Goal: Check status: Check status

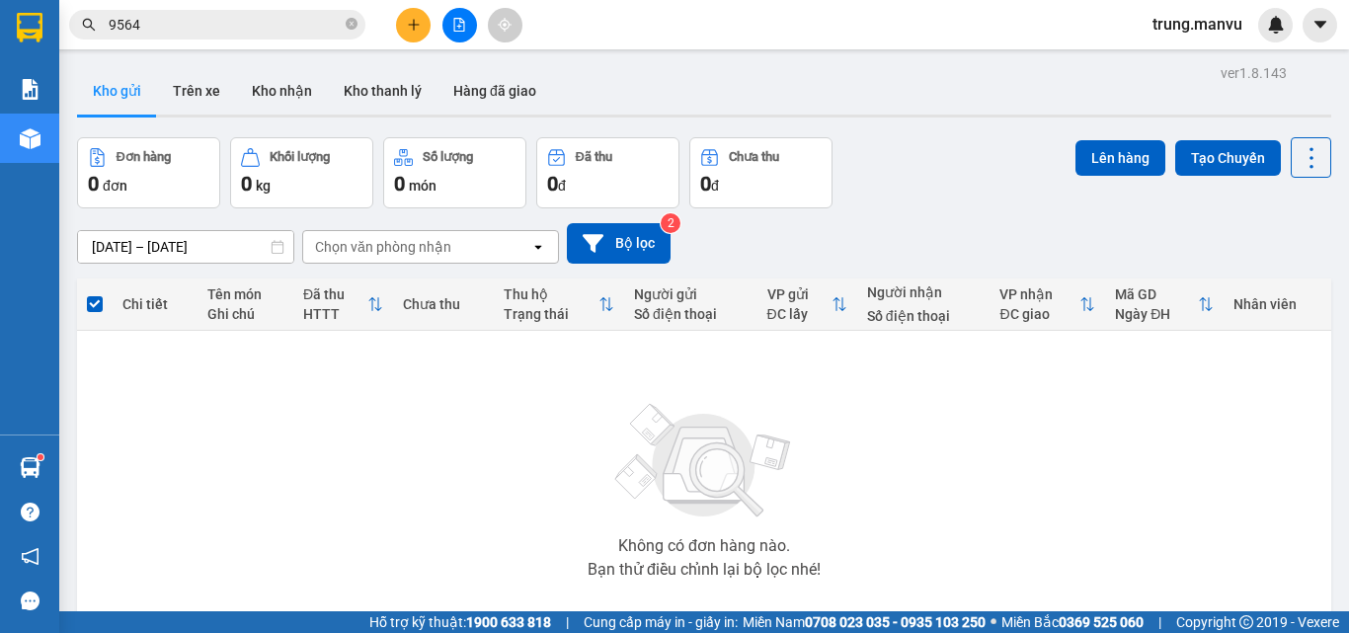
click at [442, 24] on div at bounding box center [459, 25] width 148 height 35
click at [506, 54] on main "ver 1.8.143 Kho gửi Trên xe Kho nhận Kho thanh [PERSON_NAME] đã giao Đơn hàng 0…" at bounding box center [674, 305] width 1349 height 611
click at [463, 36] on button at bounding box center [460, 25] width 35 height 35
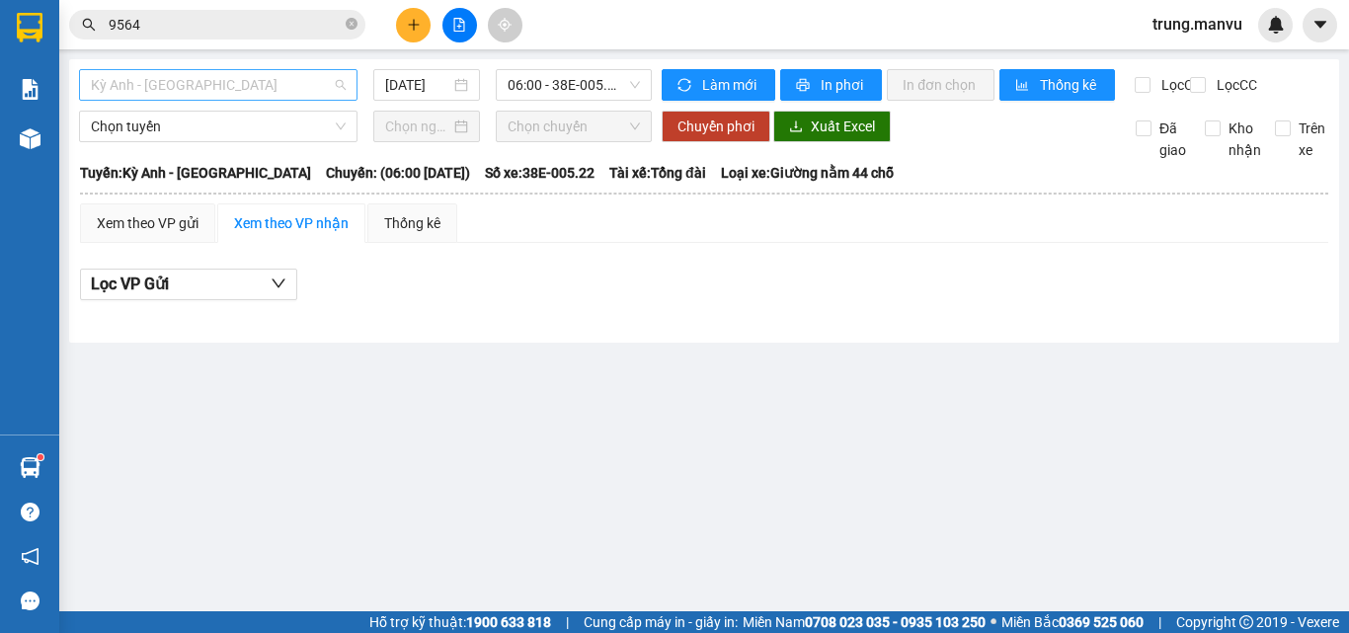
click at [222, 71] on span "Kỳ Anh - [GEOGRAPHIC_DATA]" at bounding box center [218, 85] width 255 height 30
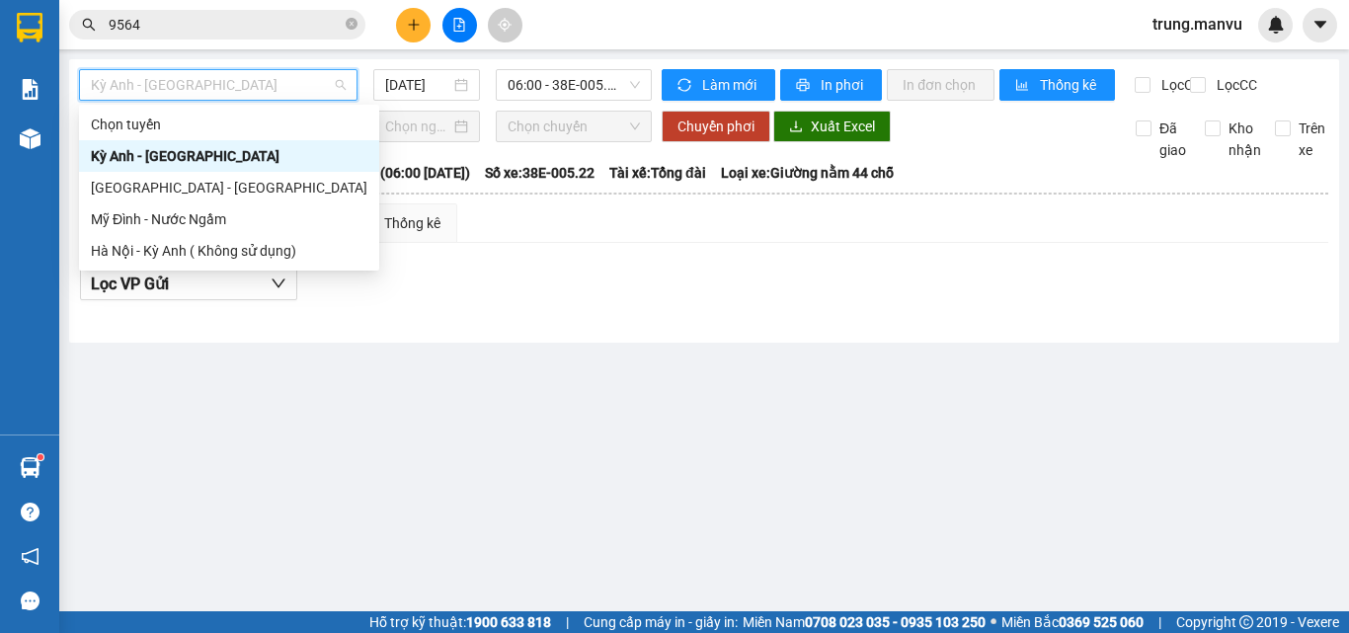
click at [204, 155] on div "Kỳ Anh - [GEOGRAPHIC_DATA]" at bounding box center [229, 156] width 277 height 22
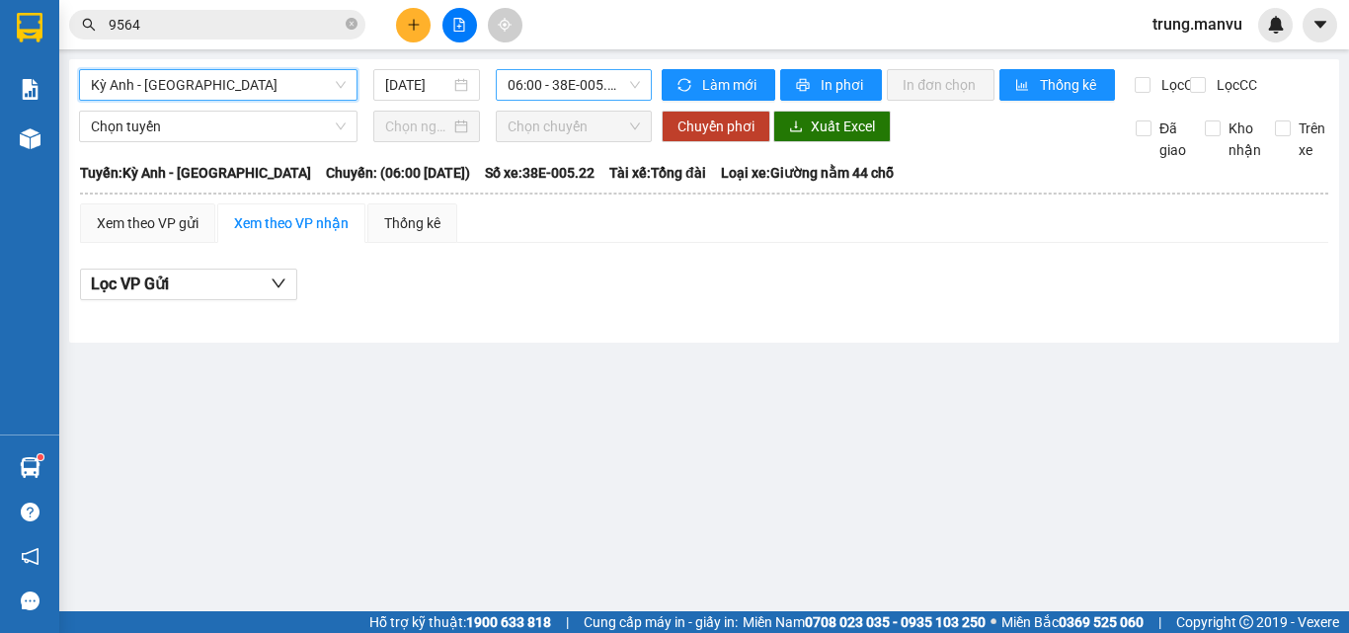
click at [571, 82] on span "06:00 - 38E-005.22" at bounding box center [574, 85] width 132 height 30
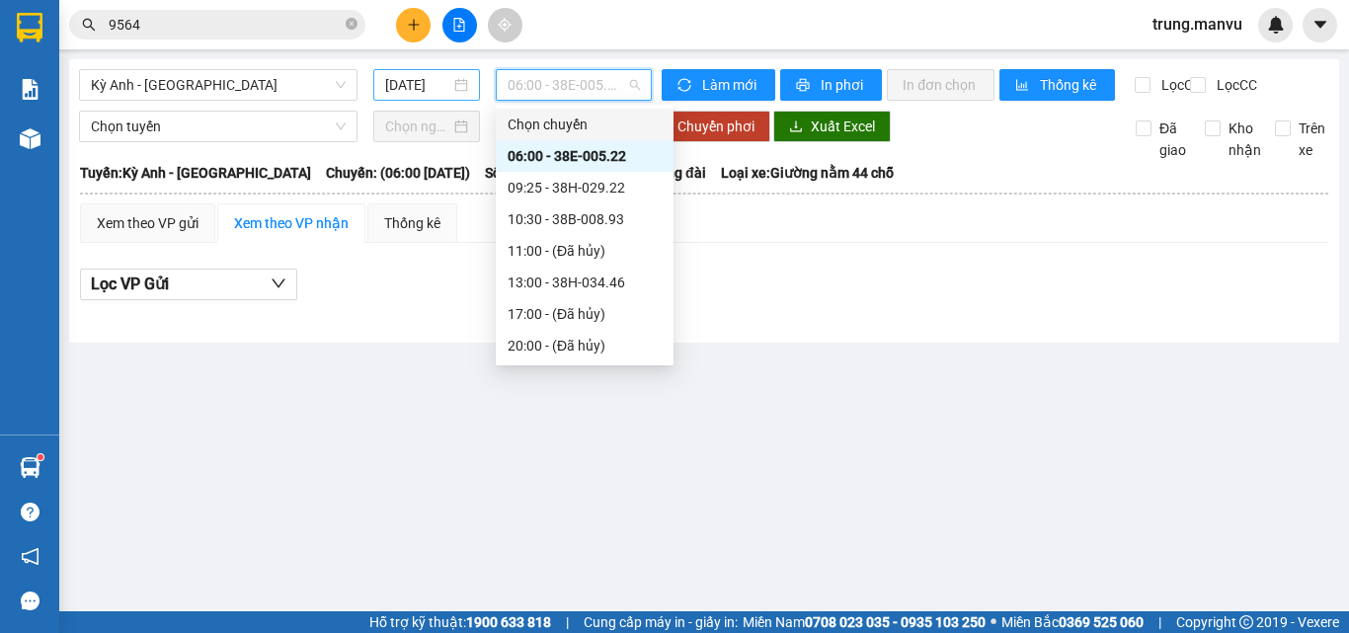
click at [416, 77] on input "[DATE]" at bounding box center [417, 85] width 65 height 22
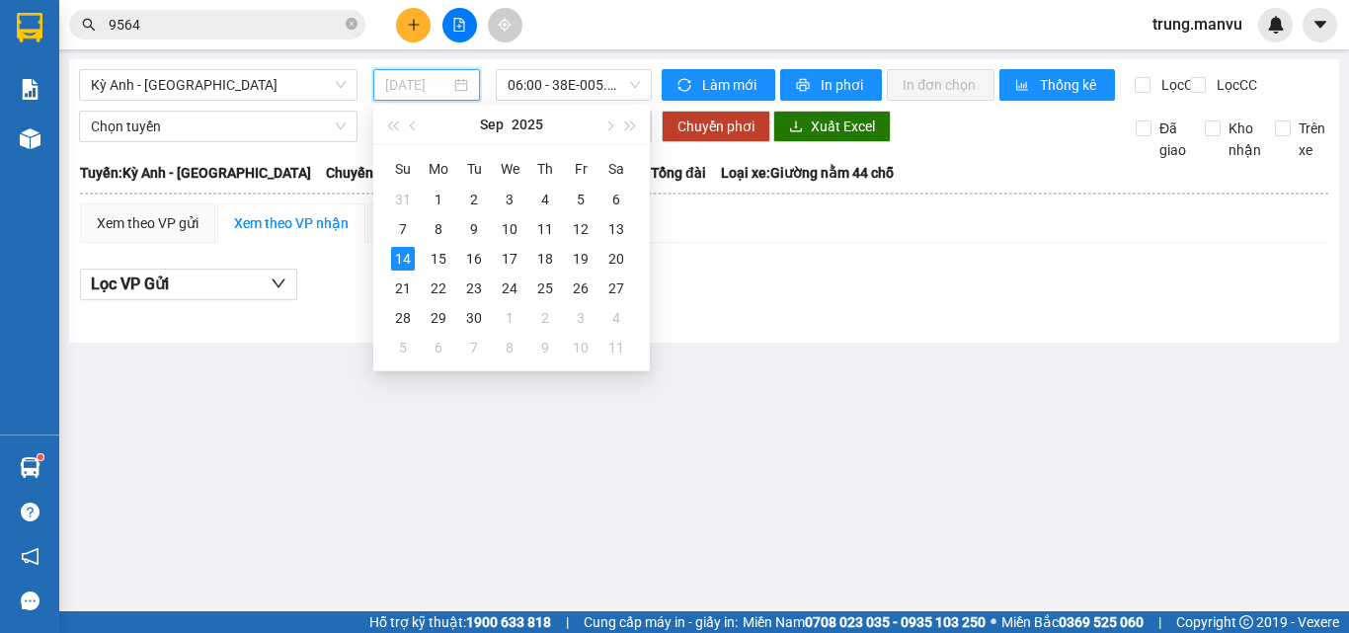
type input "[DATE]"
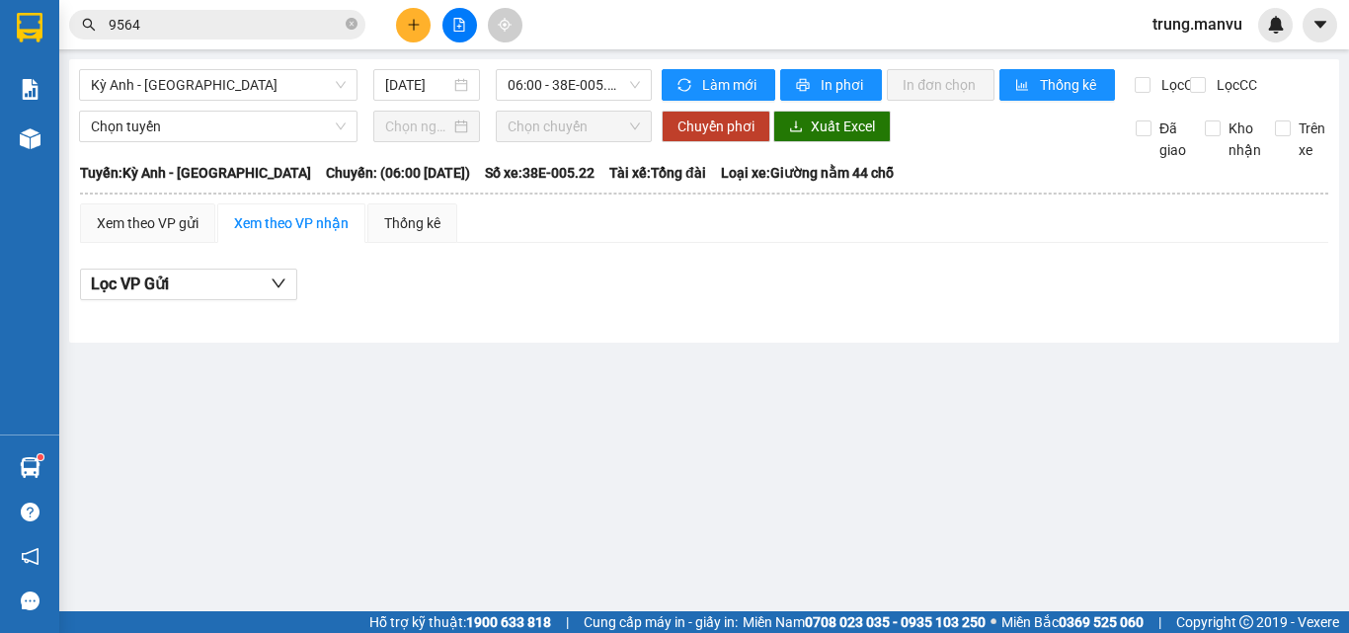
drag, startPoint x: 688, startPoint y: 219, endPoint x: 561, endPoint y: 151, distance: 144.5
click at [688, 220] on td "Xem theo VP gửi Xem theo VP nhận Thống kê Lọc VP Gửi Cước rồi : 0 VNĐ Chưa cướ…" at bounding box center [704, 262] width 1251 height 121
click at [464, 31] on icon "file-add" at bounding box center [459, 25] width 11 height 14
click at [298, 76] on span "Kỳ Anh - [GEOGRAPHIC_DATA]" at bounding box center [218, 85] width 255 height 30
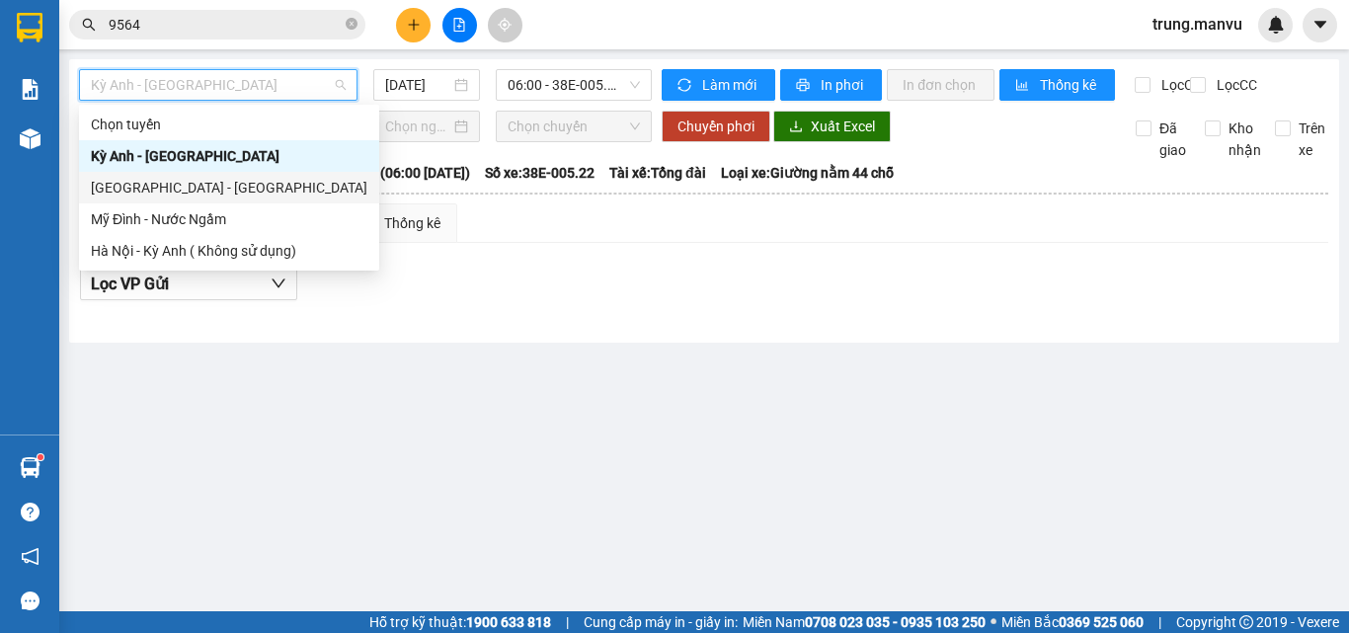
click at [150, 180] on div "[GEOGRAPHIC_DATA] - [GEOGRAPHIC_DATA]" at bounding box center [229, 188] width 277 height 22
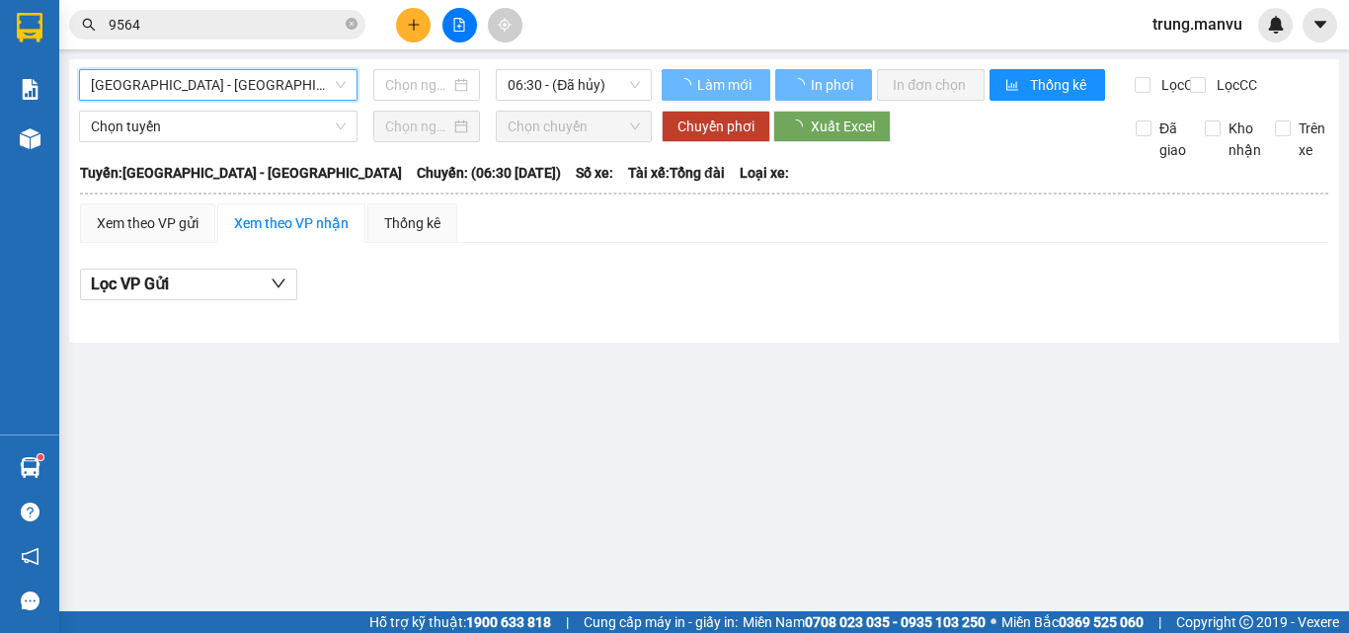
type input "[DATE]"
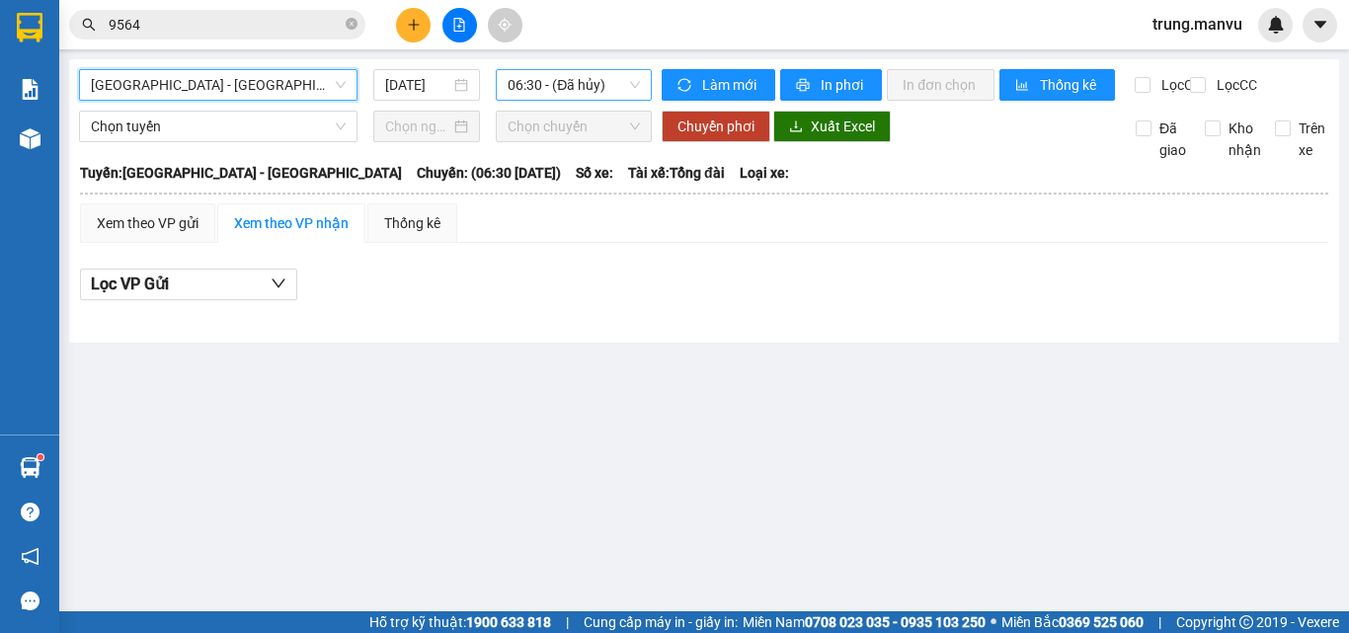
click at [578, 80] on span "06:30 - (Đã hủy)" at bounding box center [574, 85] width 132 height 30
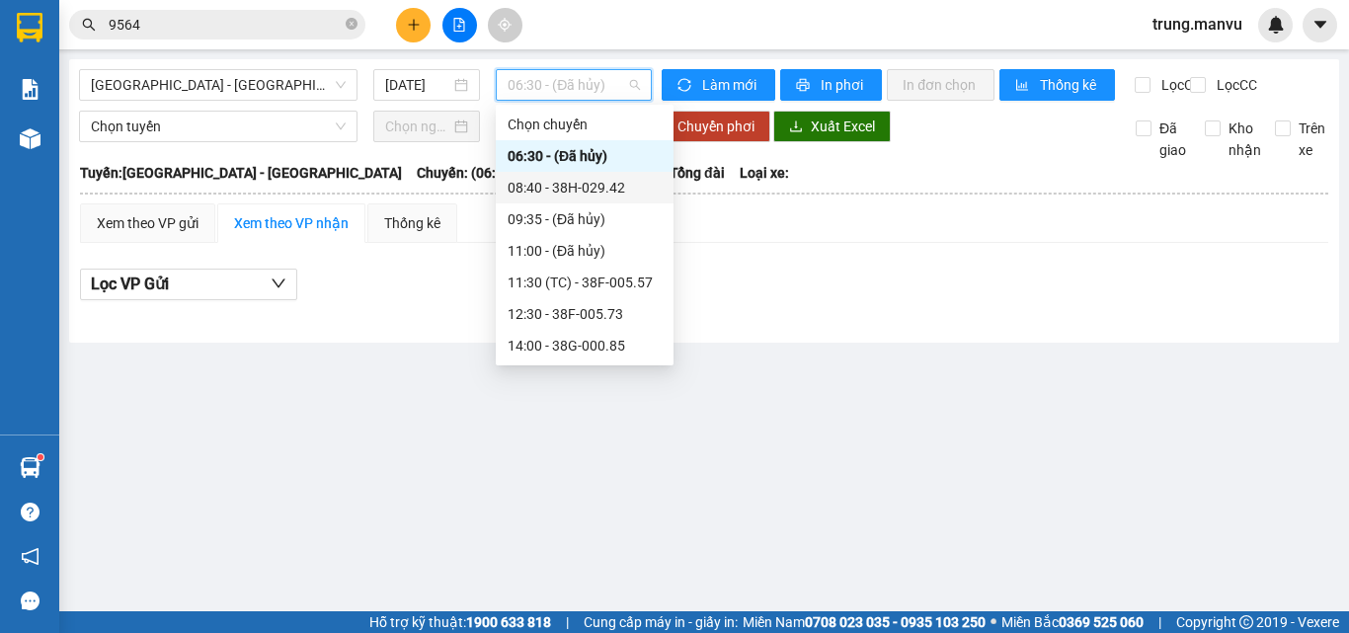
click at [596, 191] on div "08:40 - 38H-029.42" at bounding box center [585, 188] width 154 height 22
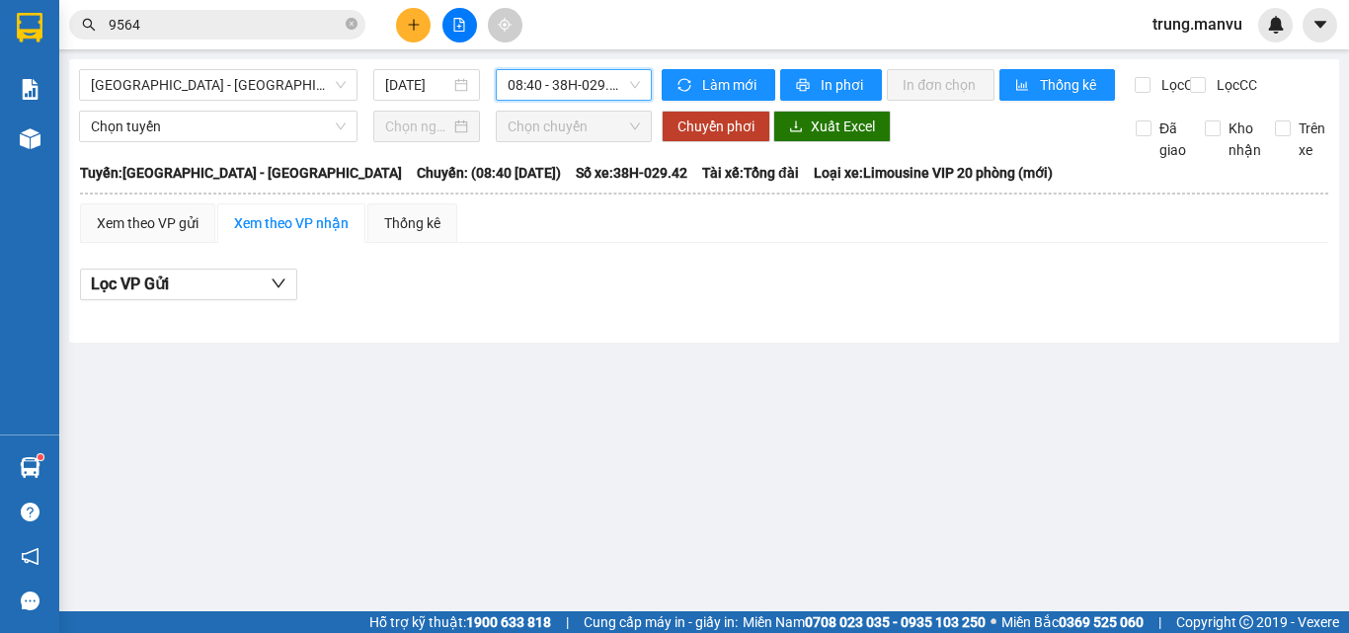
click at [218, 28] on input "9564" at bounding box center [225, 25] width 233 height 22
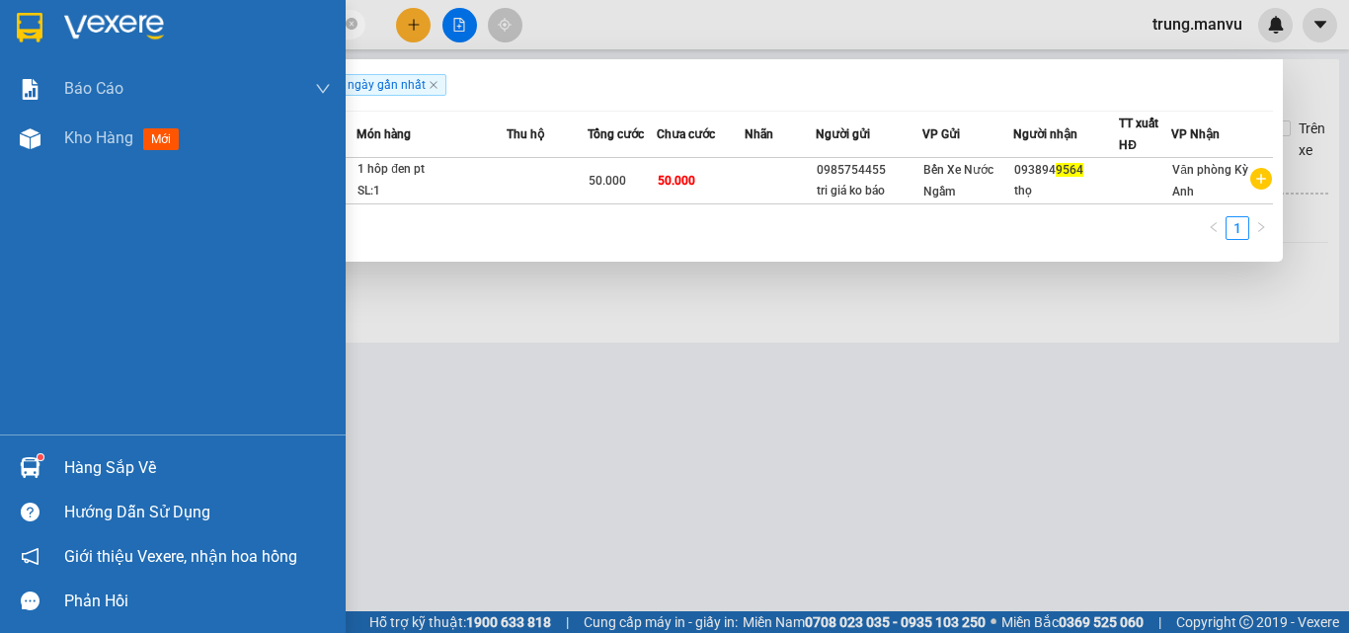
click at [42, 22] on img at bounding box center [30, 28] width 26 height 30
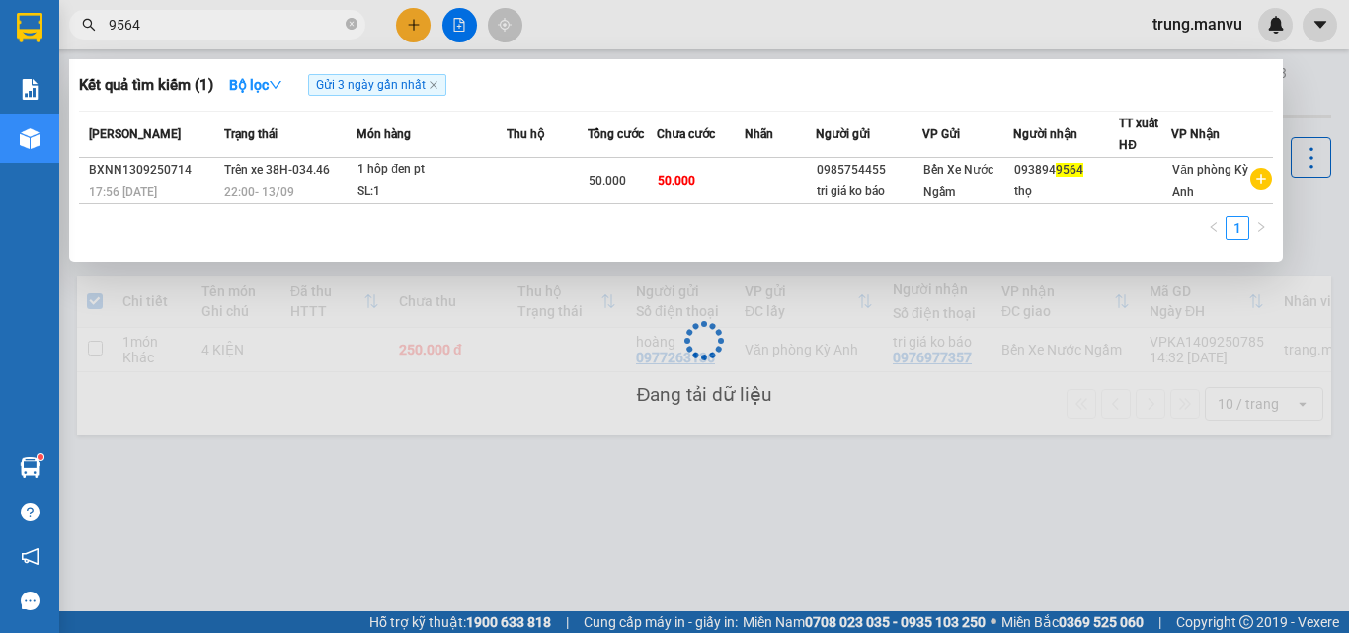
click at [460, 25] on div at bounding box center [674, 316] width 1349 height 633
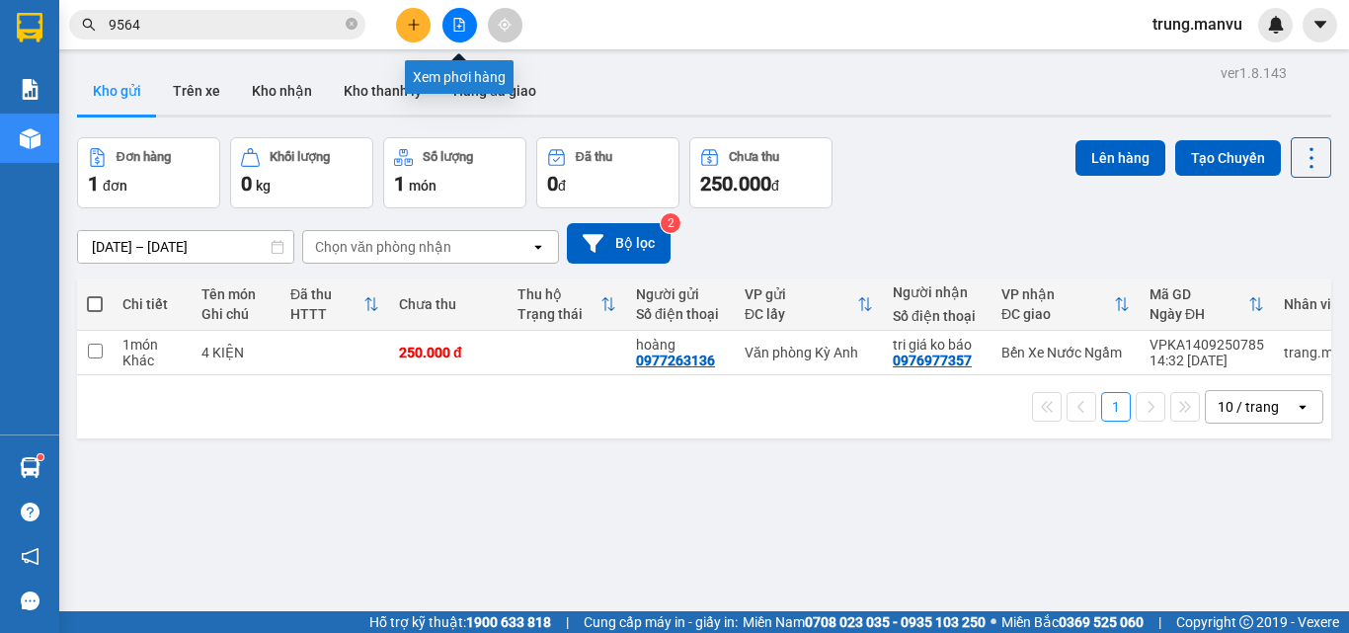
click at [460, 28] on icon "file-add" at bounding box center [459, 25] width 14 height 14
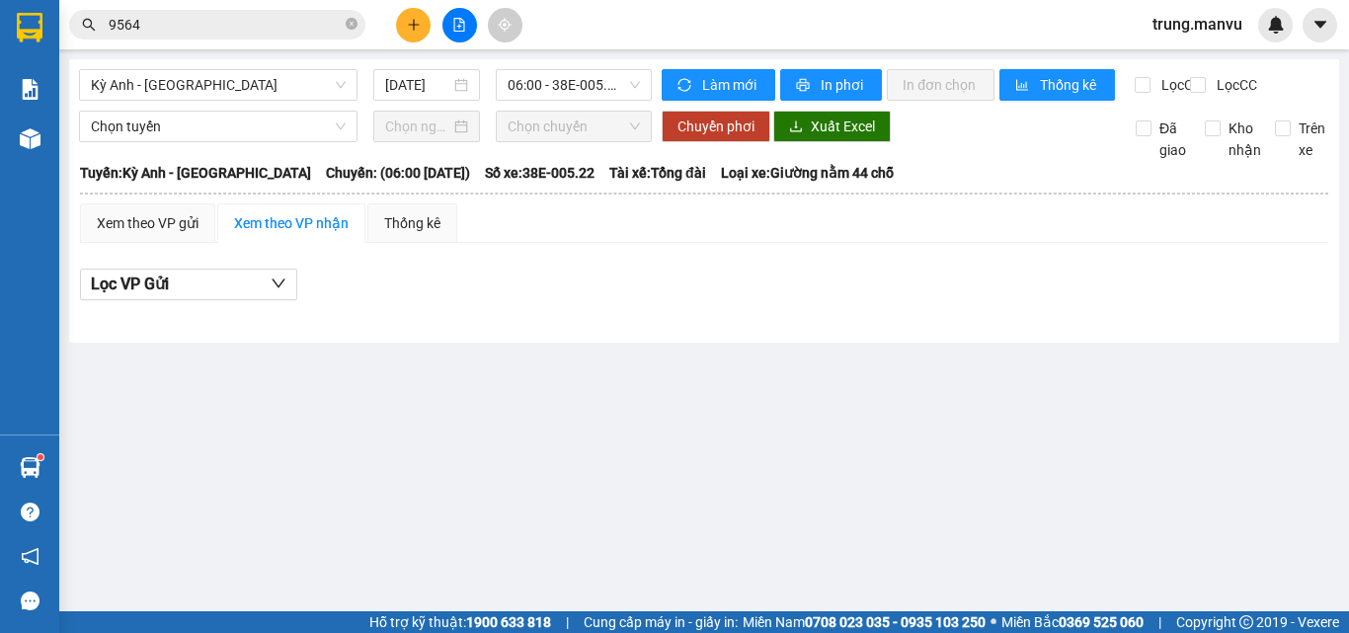
click at [221, 17] on input "9564" at bounding box center [225, 25] width 233 height 22
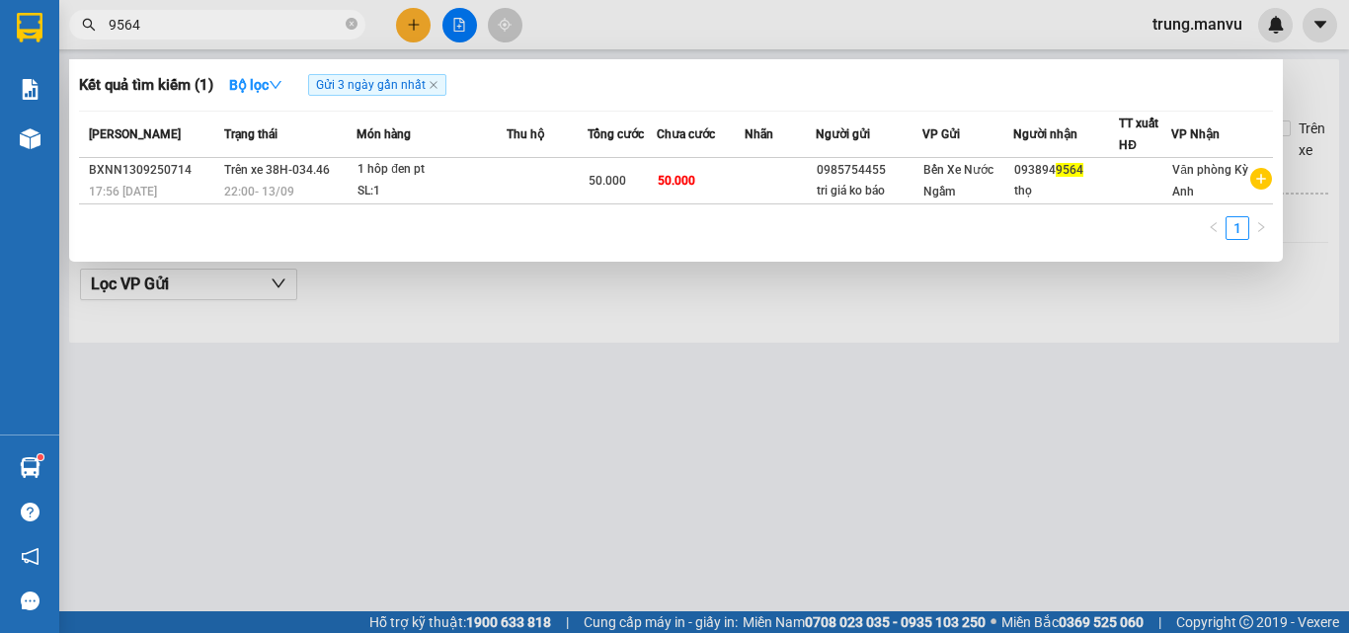
click at [221, 17] on input "9564" at bounding box center [225, 25] width 233 height 22
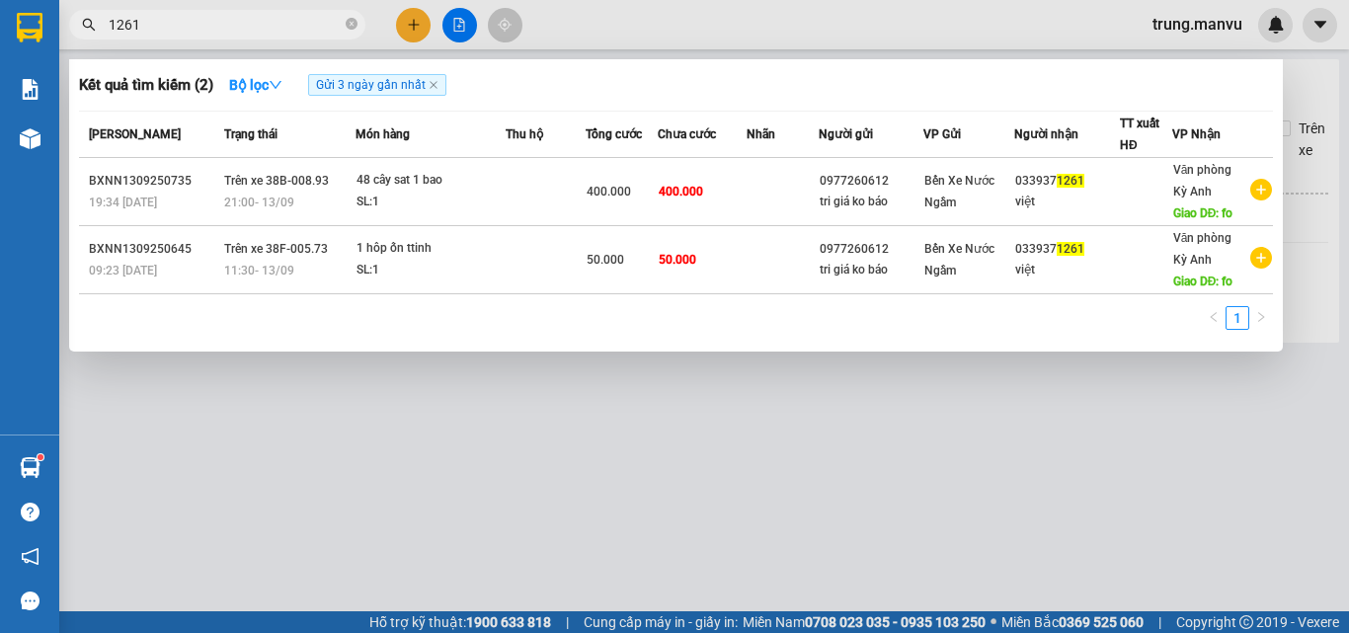
type input "1261"
click at [583, 543] on div at bounding box center [674, 316] width 1349 height 633
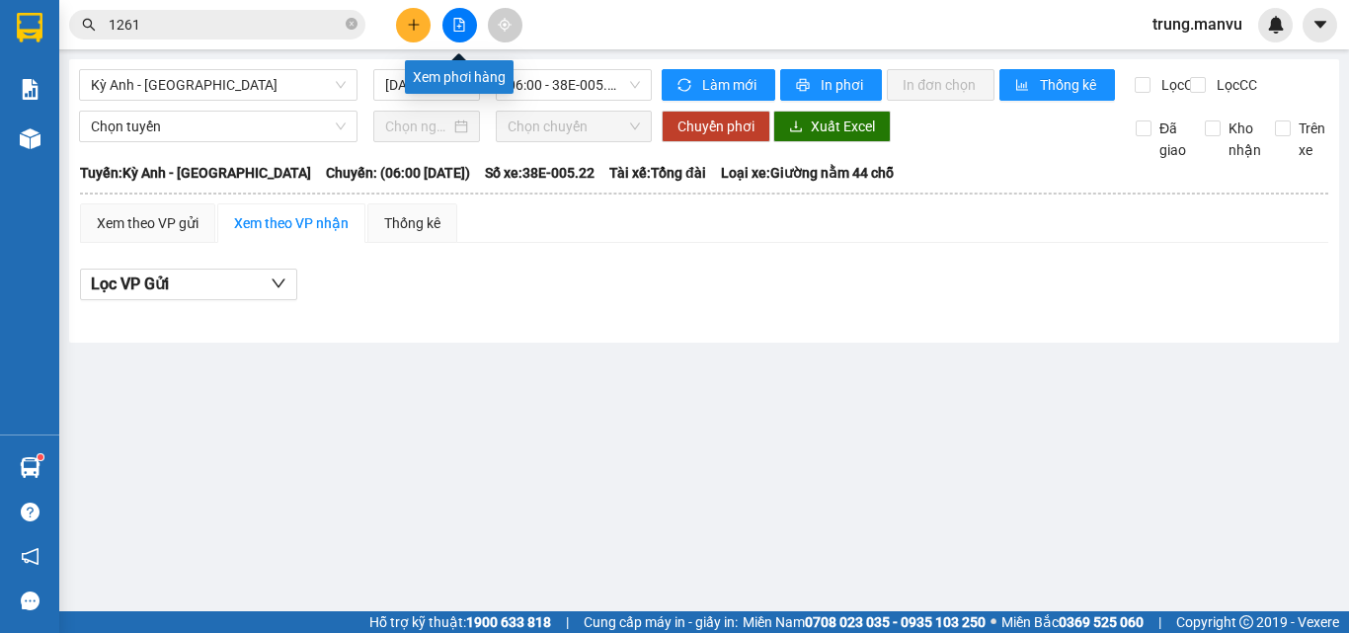
click at [474, 30] on button at bounding box center [460, 25] width 35 height 35
click at [469, 25] on button at bounding box center [460, 25] width 35 height 35
click at [454, 23] on icon "file-add" at bounding box center [459, 25] width 11 height 14
click at [570, 95] on span "06:00 - 38E-005.22" at bounding box center [574, 85] width 132 height 30
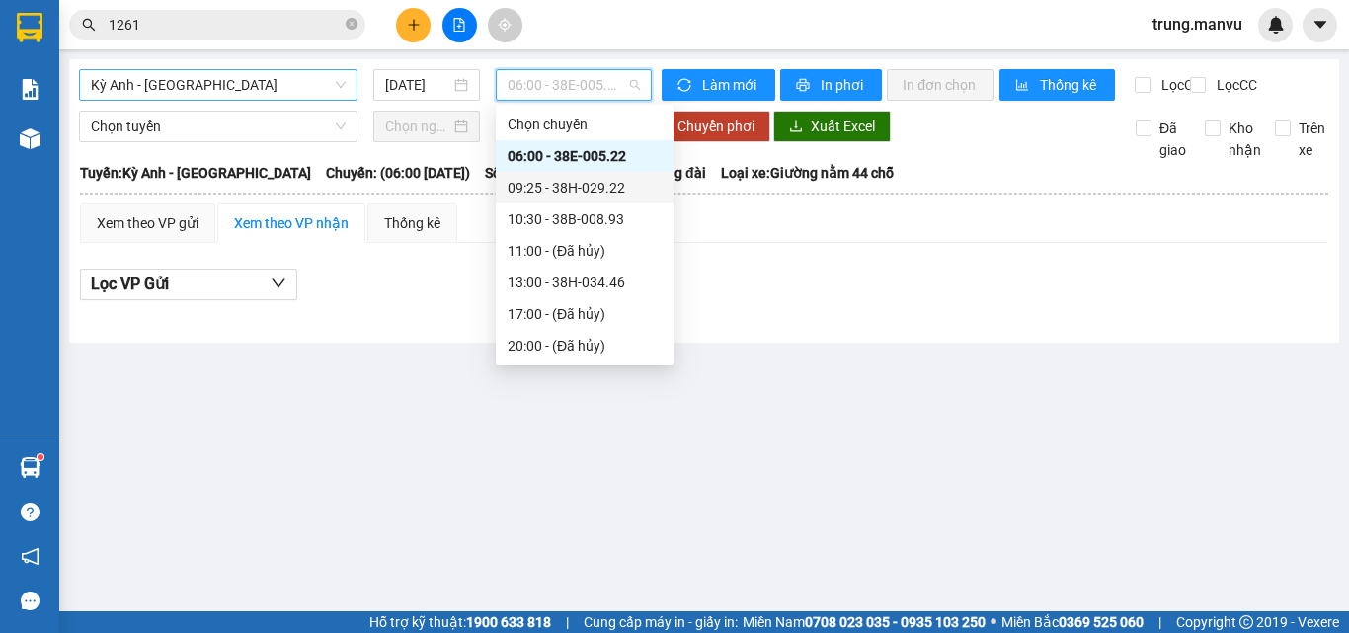
click at [207, 94] on span "Kỳ Anh - [GEOGRAPHIC_DATA]" at bounding box center [218, 85] width 255 height 30
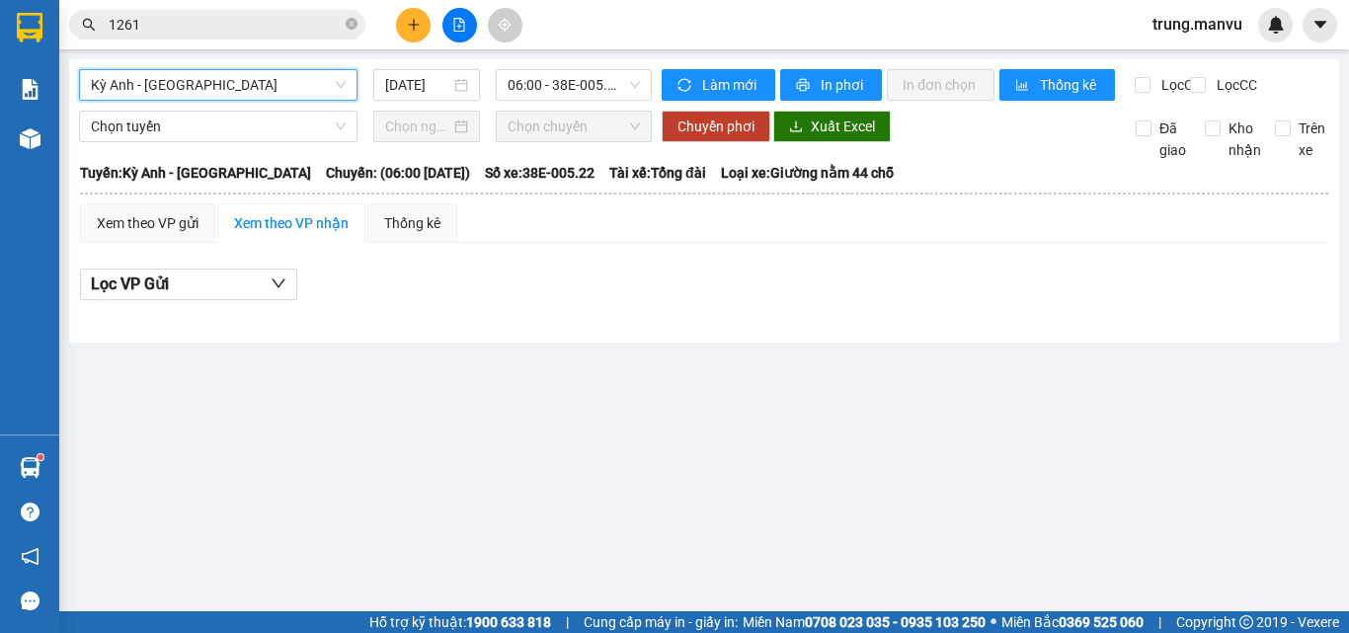
click at [331, 88] on span "Kỳ Anh - [GEOGRAPHIC_DATA]" at bounding box center [218, 85] width 255 height 30
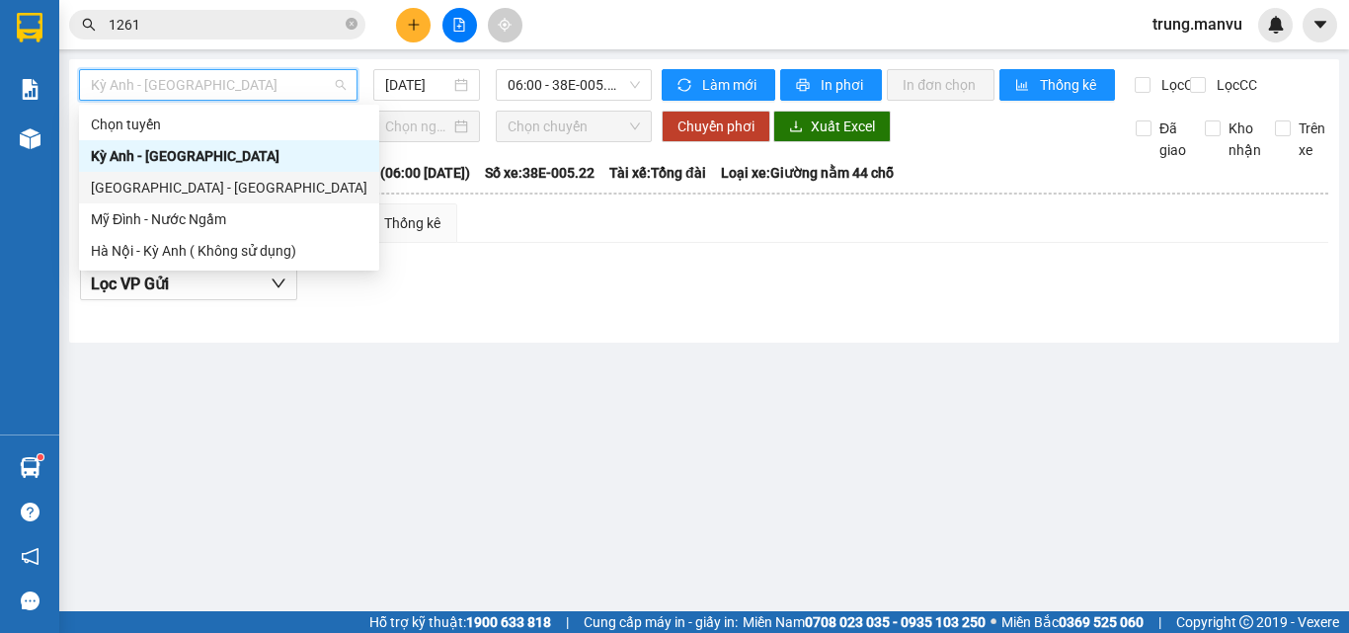
click at [156, 182] on div "[GEOGRAPHIC_DATA] - [GEOGRAPHIC_DATA]" at bounding box center [229, 188] width 277 height 22
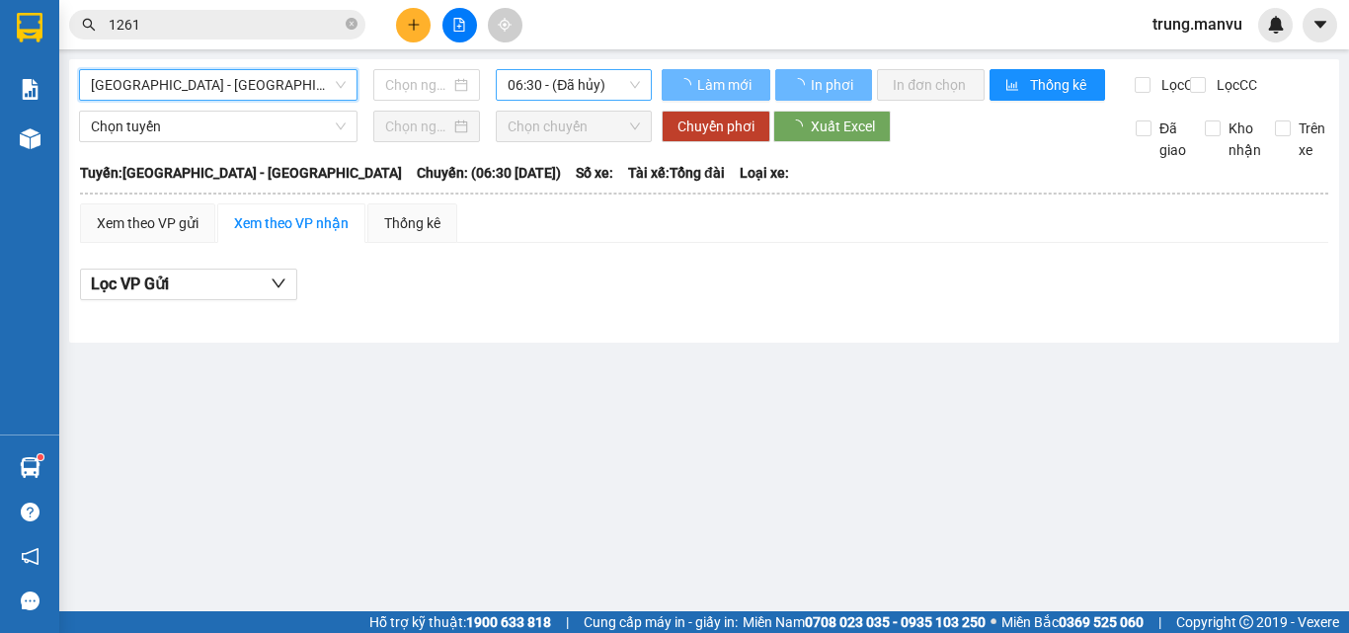
type input "[DATE]"
click at [604, 87] on span "06:30 - (Đã hủy)" at bounding box center [574, 85] width 132 height 30
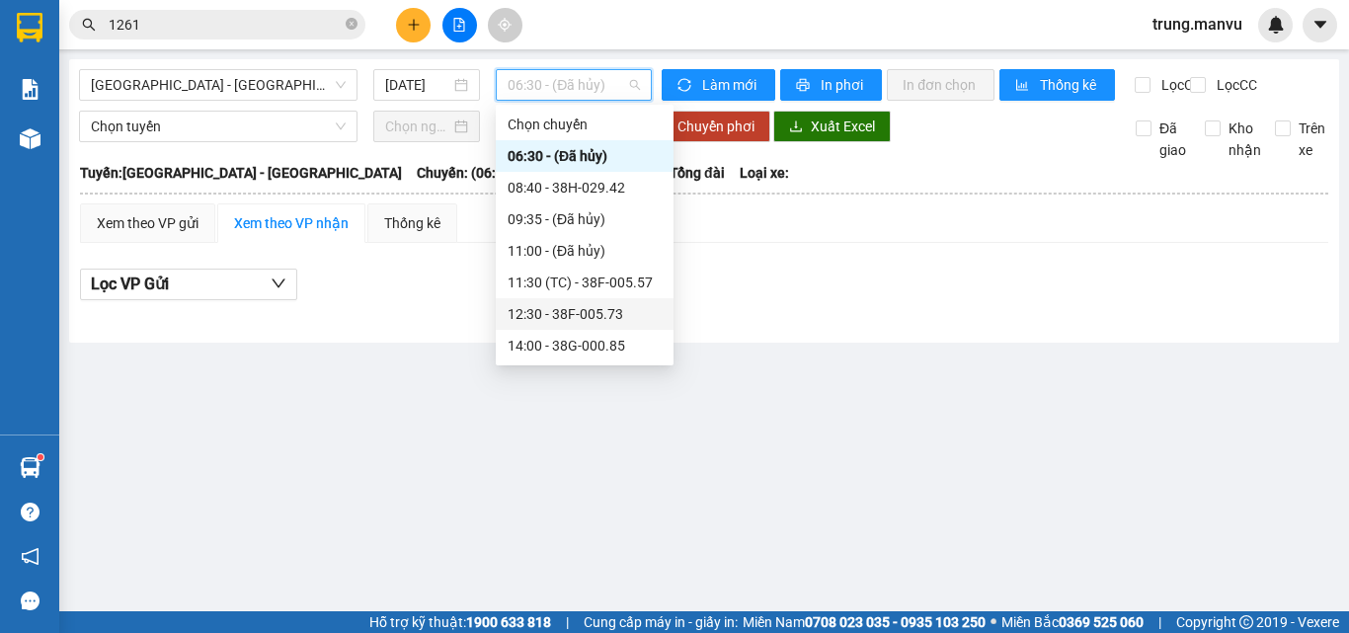
click at [601, 316] on div "12:30 - 38F-005.73" at bounding box center [585, 314] width 154 height 22
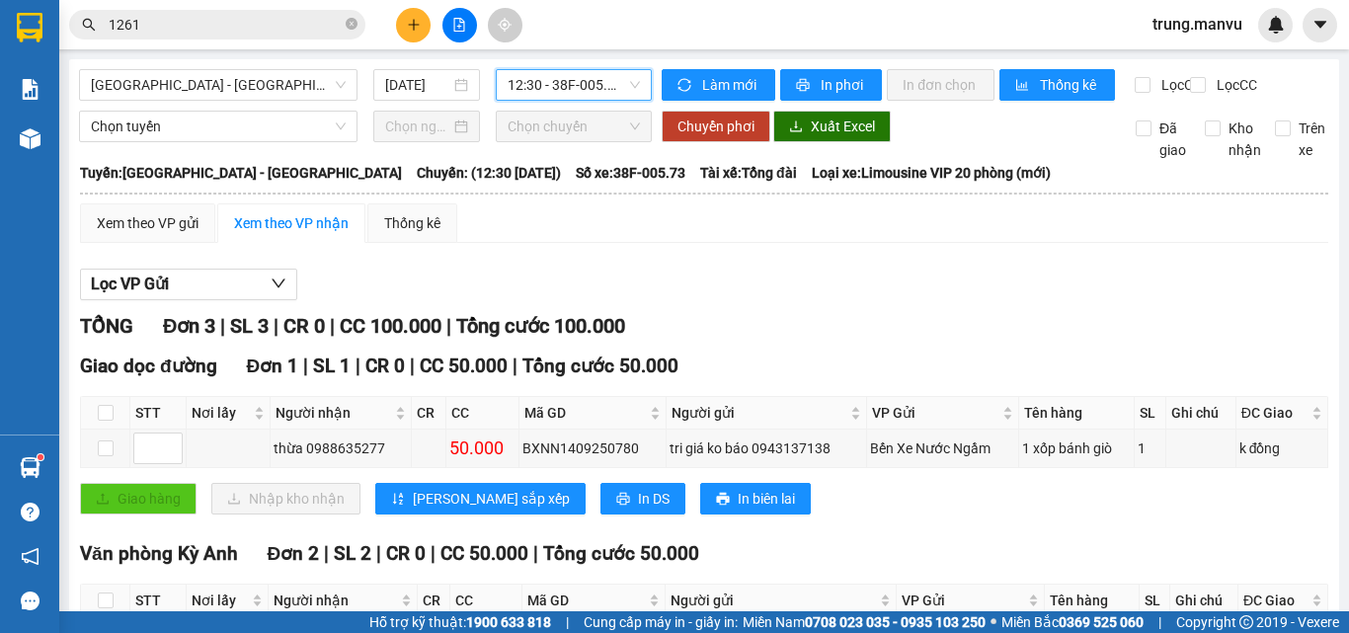
click at [572, 98] on span "12:30 - 38F-005.73" at bounding box center [574, 85] width 132 height 30
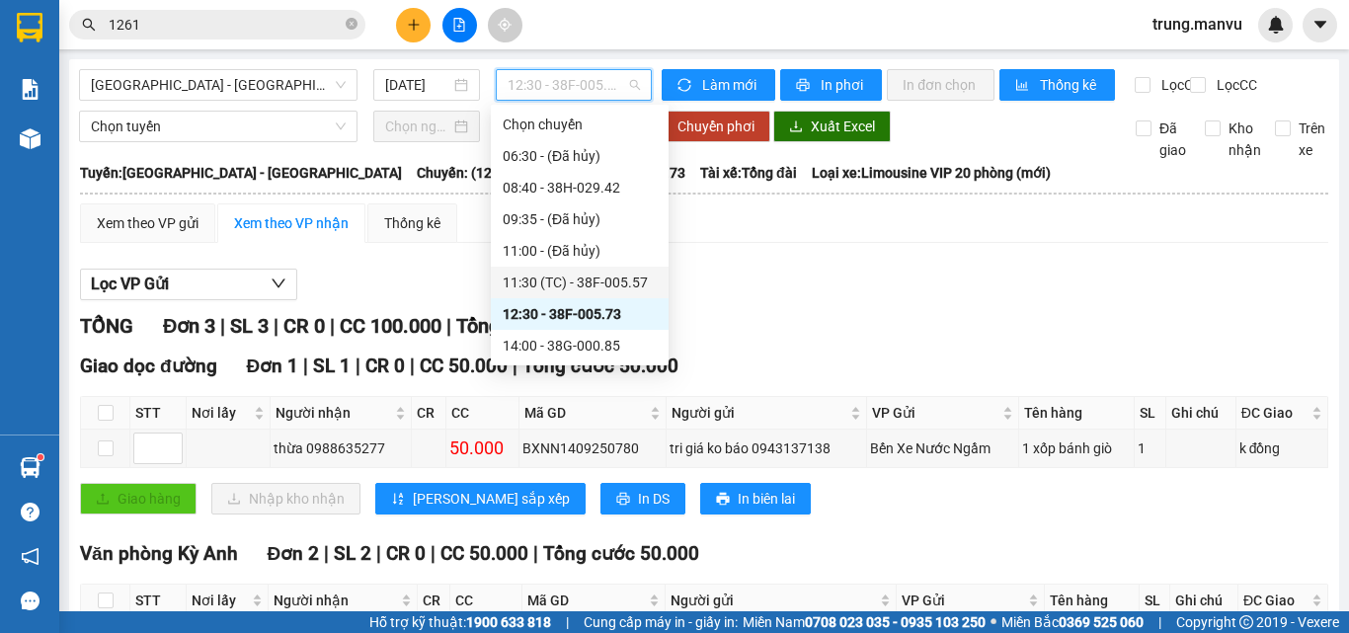
click at [620, 283] on div "11:30 (TC) - 38F-005.57" at bounding box center [580, 283] width 154 height 22
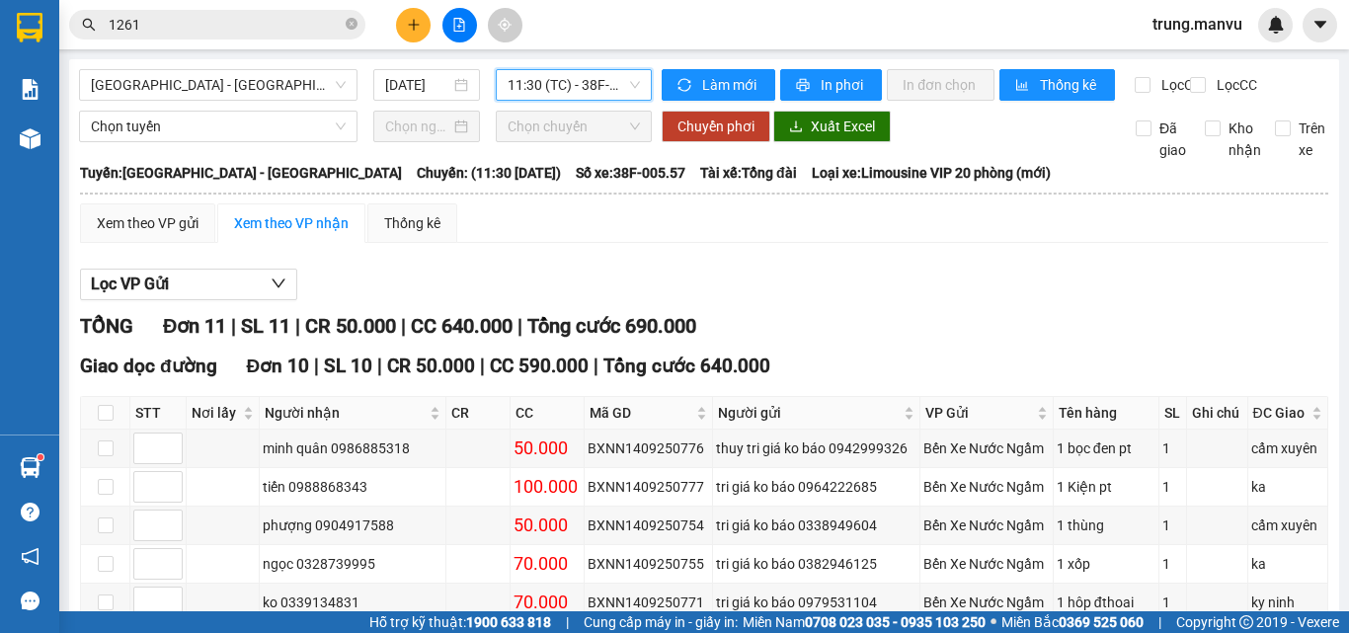
click at [577, 85] on span "11:30 (TC) - 38F-005.57" at bounding box center [574, 85] width 132 height 30
click at [1071, 274] on div "Xem theo VP gửi Xem theo VP nhận Thống kê Lọc VP Gửi TỔNG Đơn 11 | SL 11 | CR …" at bounding box center [704, 638] width 1249 height 870
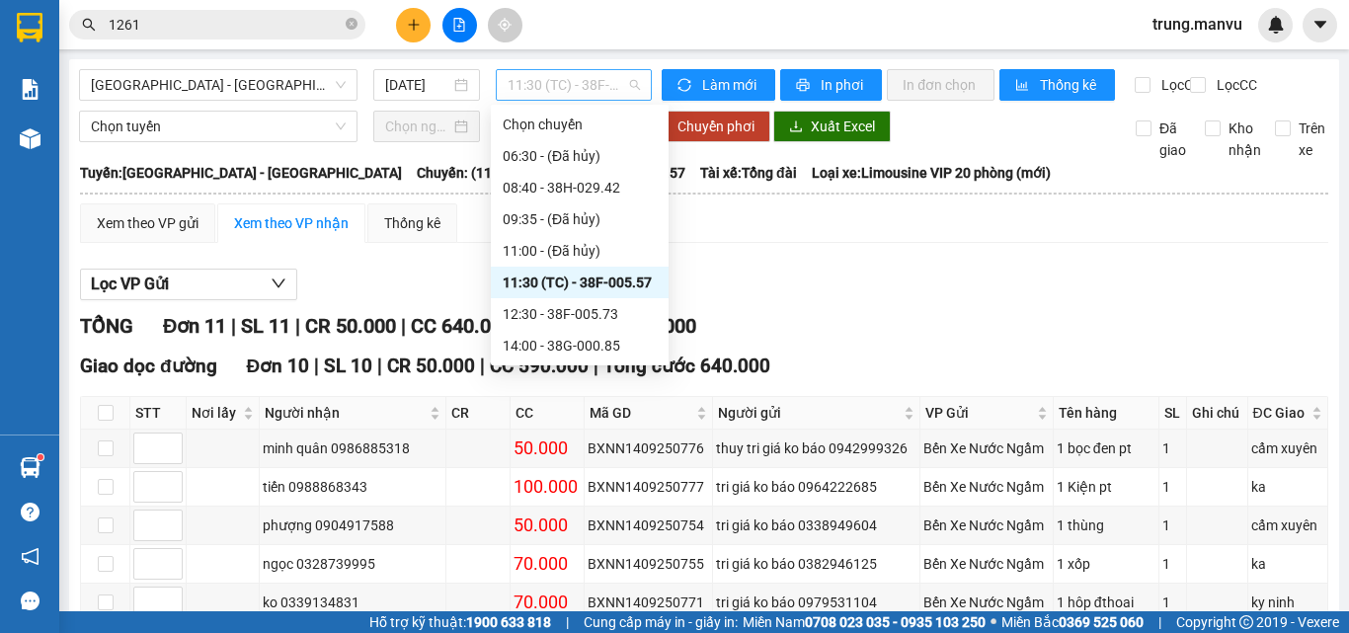
click at [572, 91] on span "11:30 (TC) - 38F-005.57" at bounding box center [574, 85] width 132 height 30
click at [582, 307] on div "12:30 - 38F-005.73" at bounding box center [580, 314] width 154 height 22
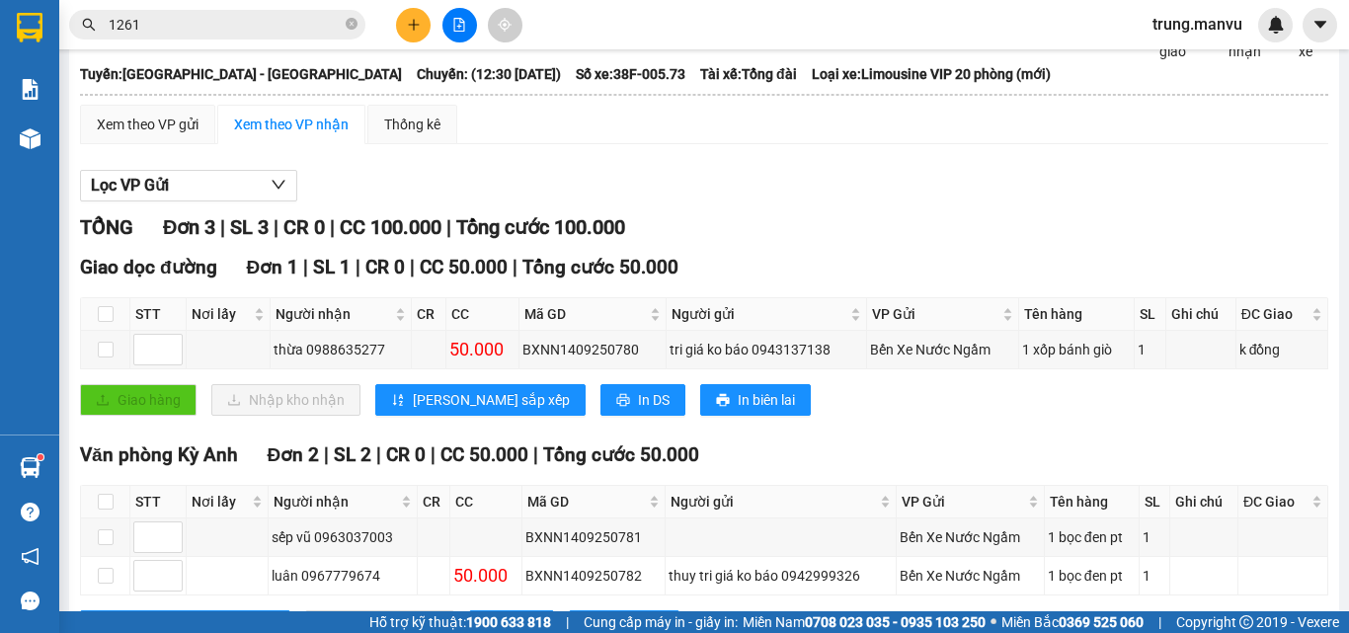
scroll to position [198, 0]
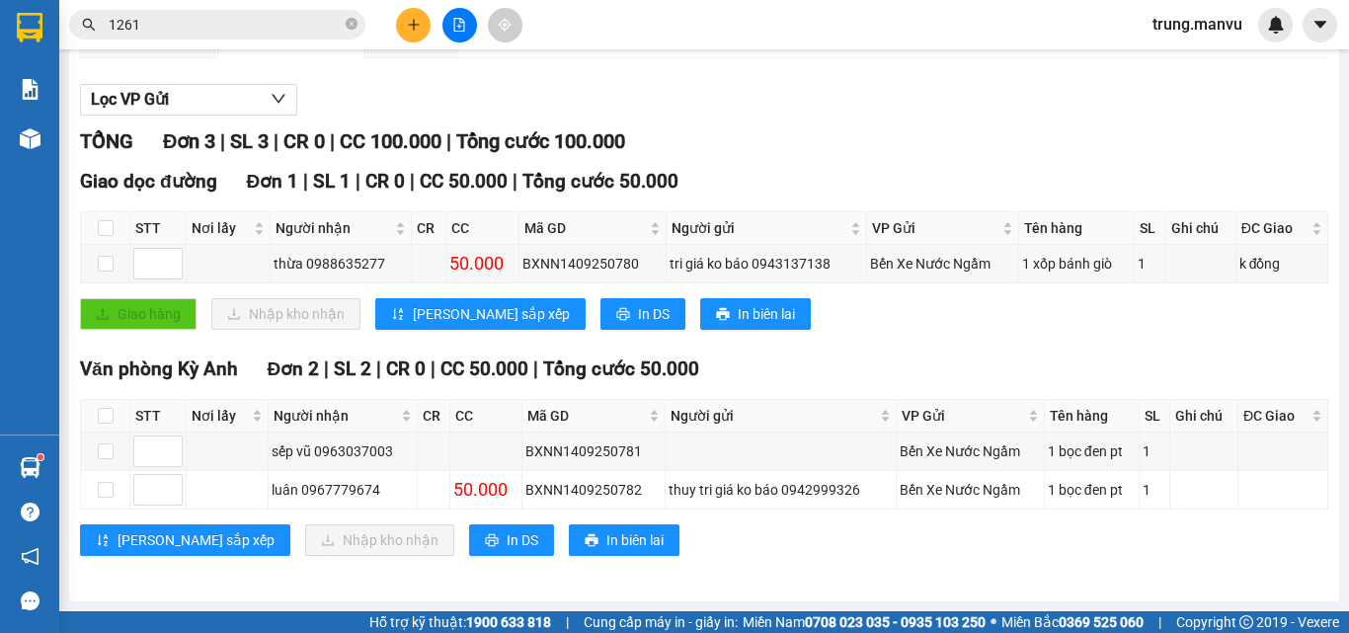
click at [208, 17] on input "1261" at bounding box center [225, 25] width 233 height 22
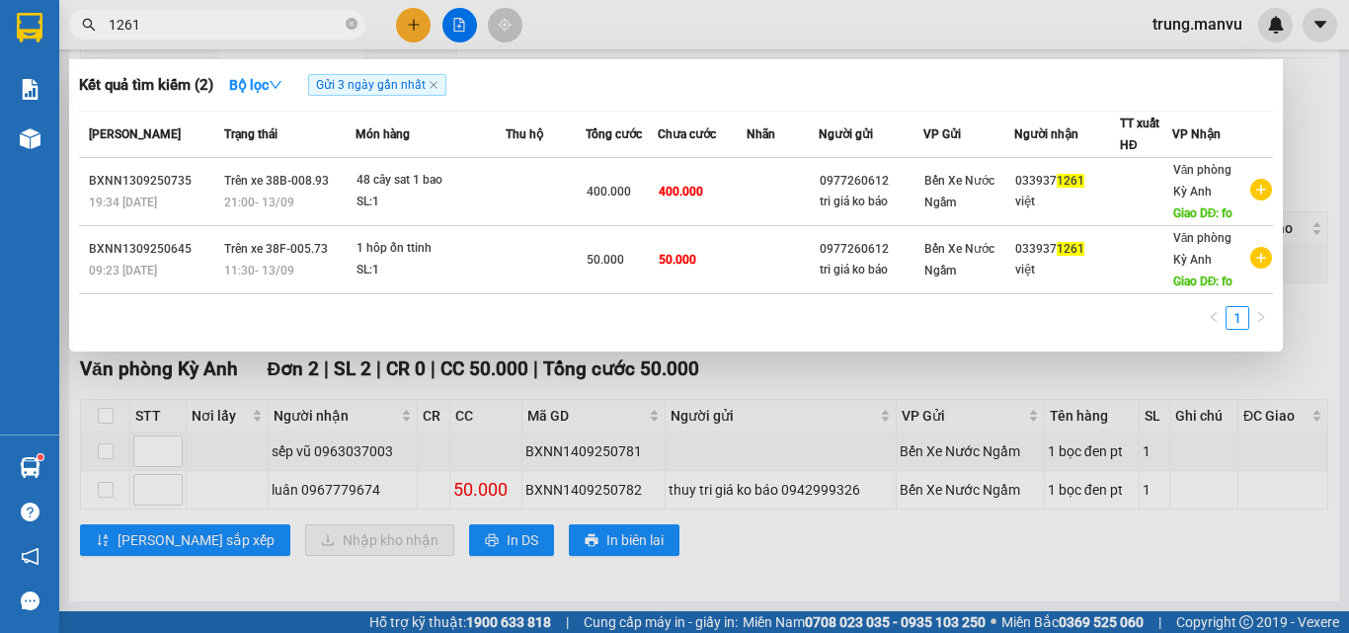
click at [208, 17] on input "1261" at bounding box center [225, 25] width 233 height 22
click at [760, 387] on div at bounding box center [674, 316] width 1349 height 633
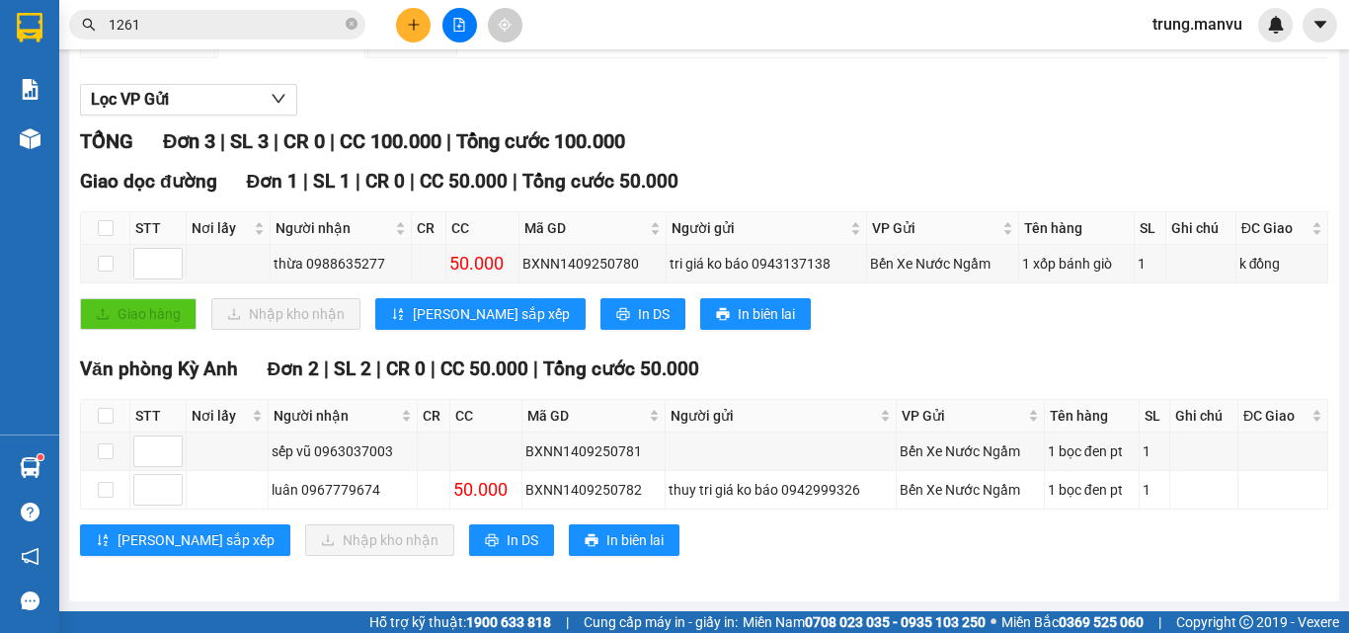
scroll to position [4, 0]
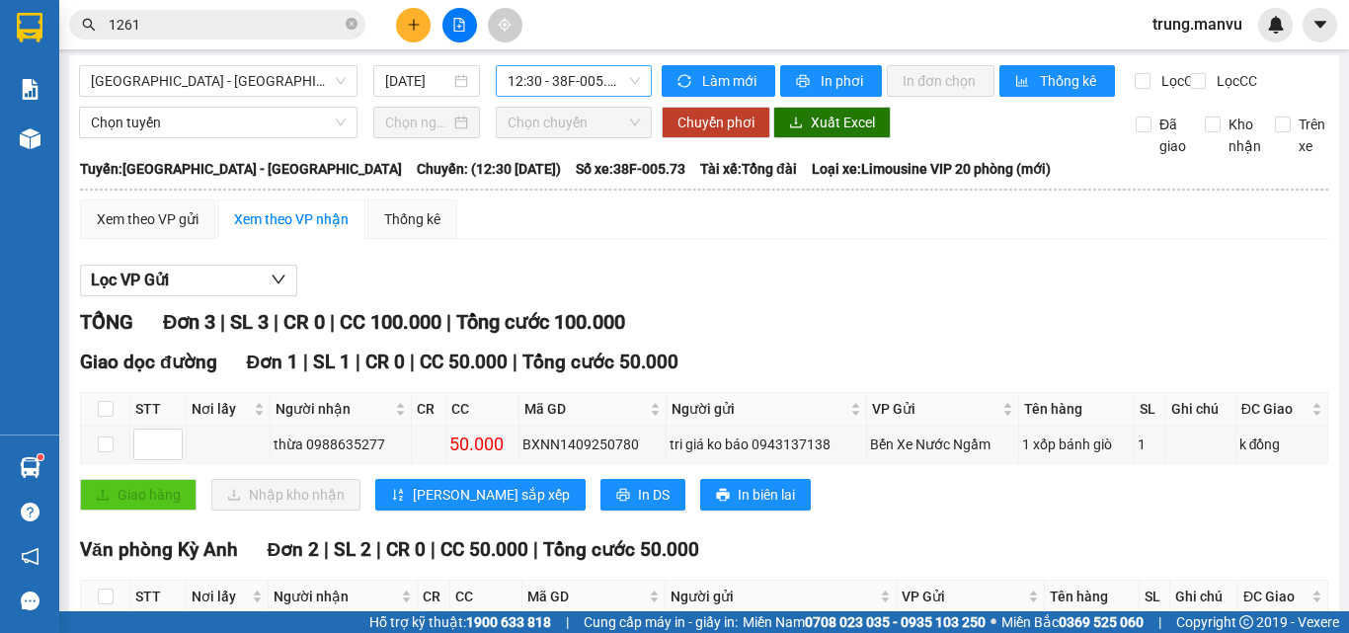
click at [564, 87] on span "12:30 - 38F-005.73" at bounding box center [574, 81] width 132 height 30
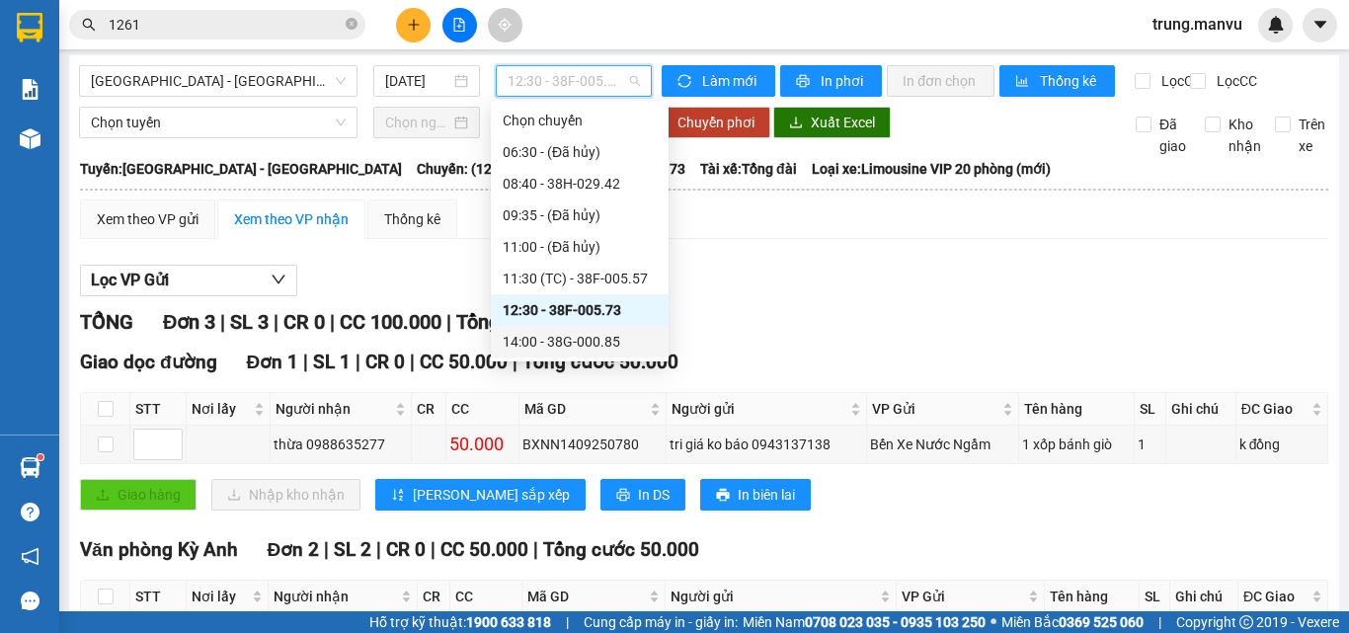
click at [579, 337] on div "14:00 - 38G-000.85" at bounding box center [580, 342] width 154 height 22
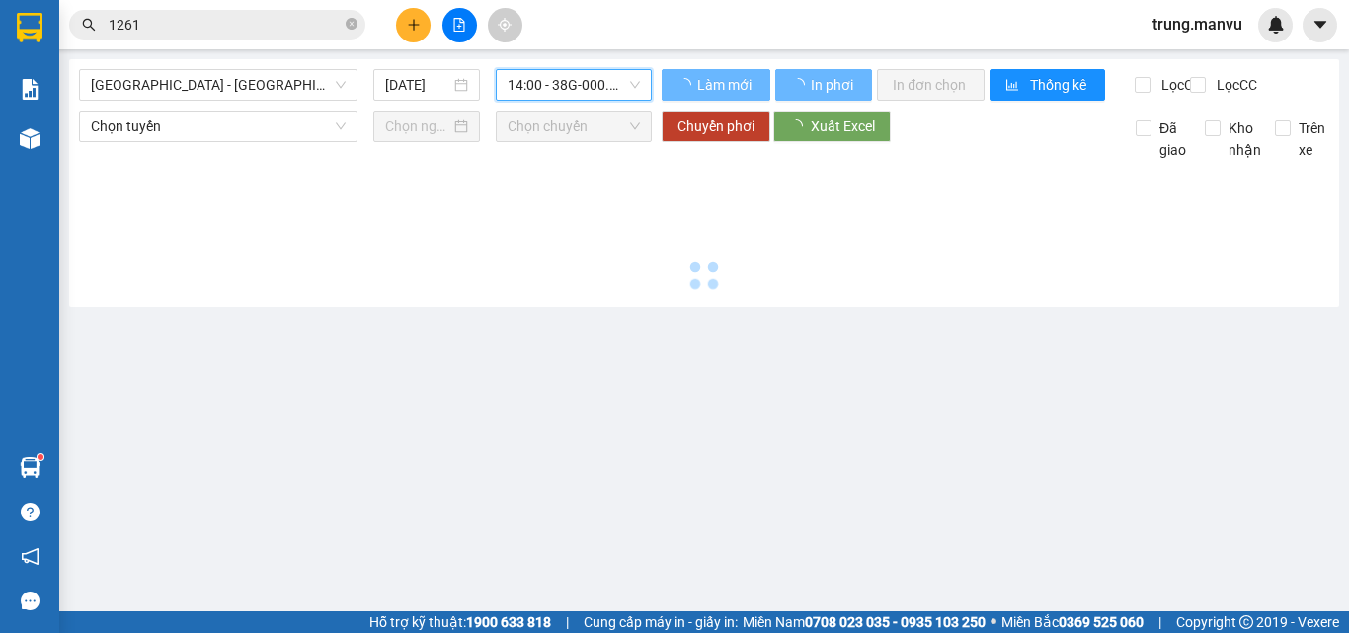
scroll to position [0, 0]
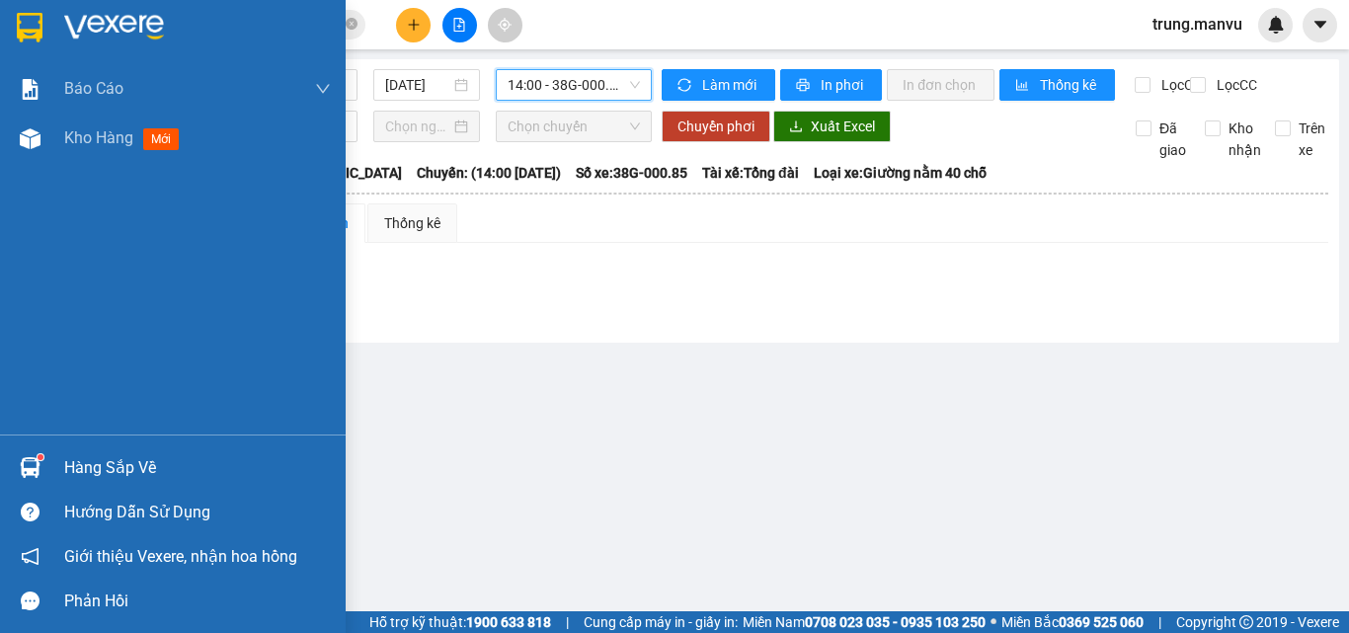
click at [42, 35] on img at bounding box center [30, 28] width 26 height 30
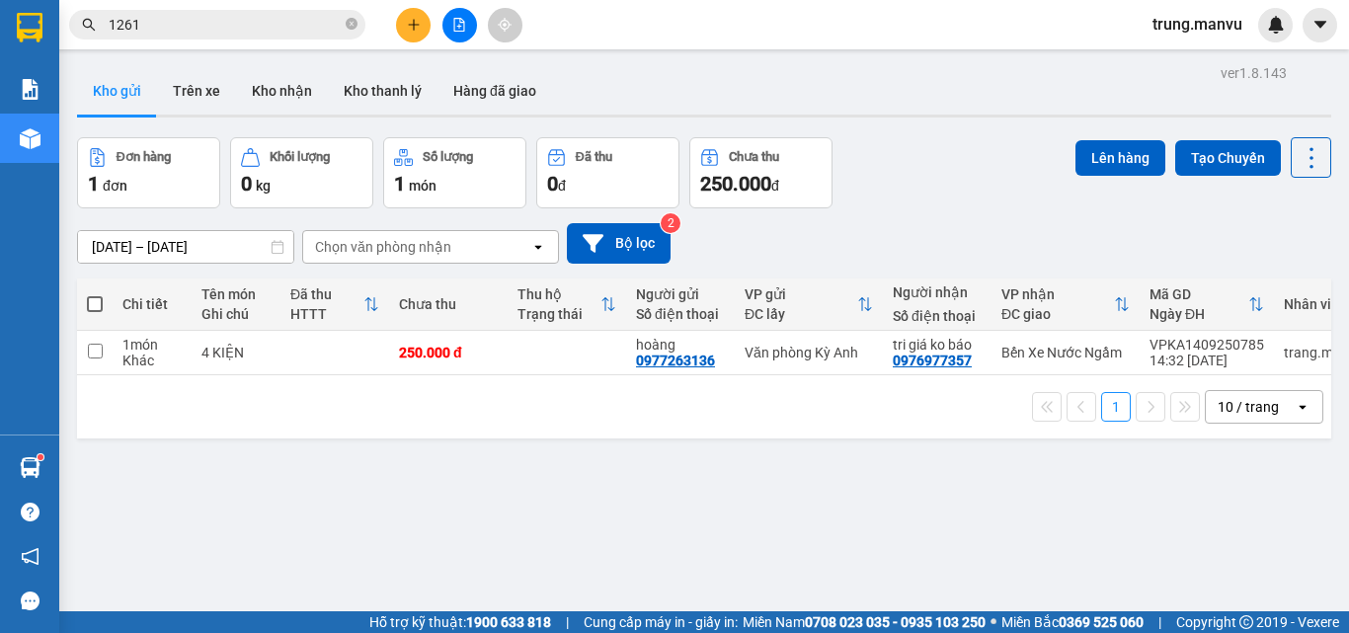
click at [680, 326] on th "Người gửi Số điện thoại" at bounding box center [680, 305] width 109 height 52
click at [678, 356] on div "0977263136" at bounding box center [675, 361] width 79 height 16
click at [831, 357] on div "Văn phòng Kỳ Anh" at bounding box center [809, 353] width 128 height 16
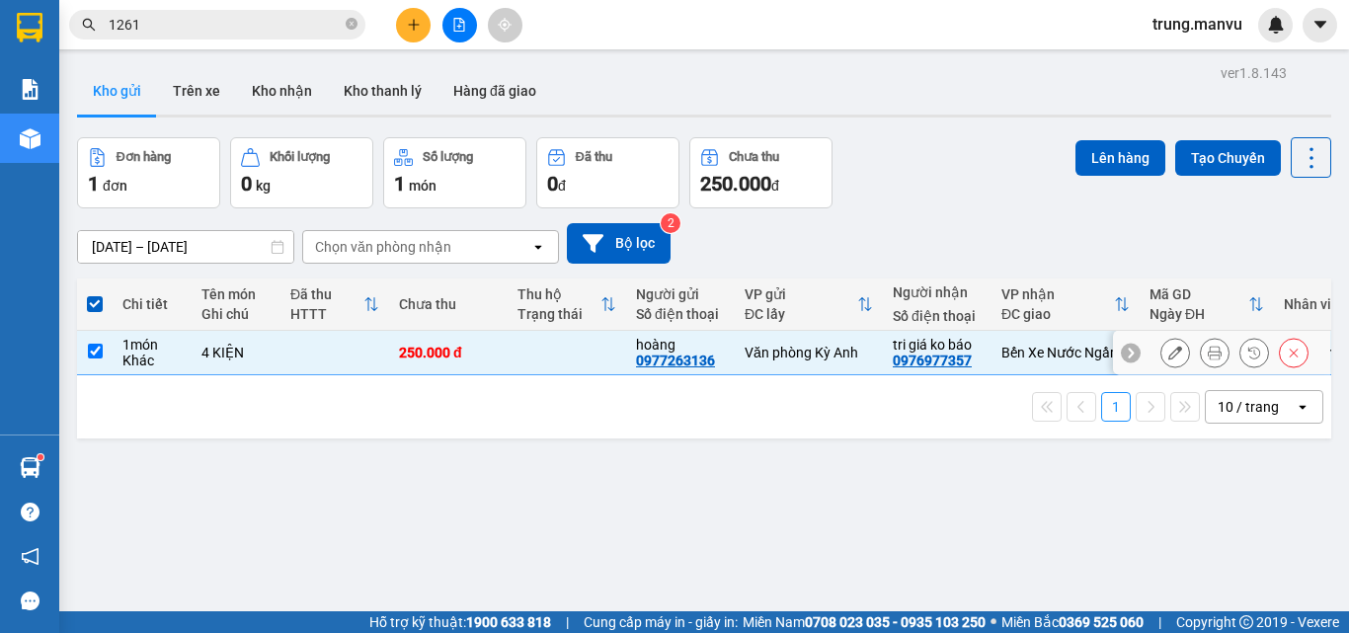
click at [831, 357] on div "Văn phòng Kỳ Anh" at bounding box center [809, 353] width 128 height 16
checkbox input "false"
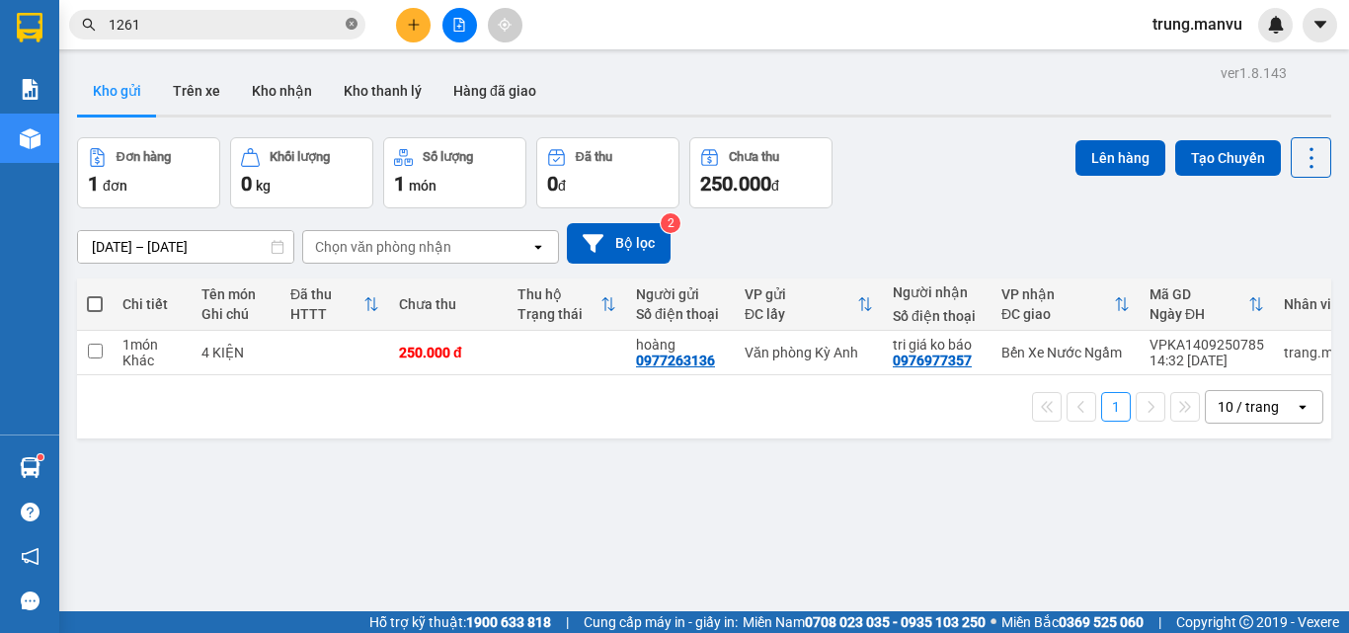
click at [352, 30] on icon "close-circle" at bounding box center [352, 24] width 12 height 12
click at [283, 28] on input "text" at bounding box center [225, 25] width 233 height 22
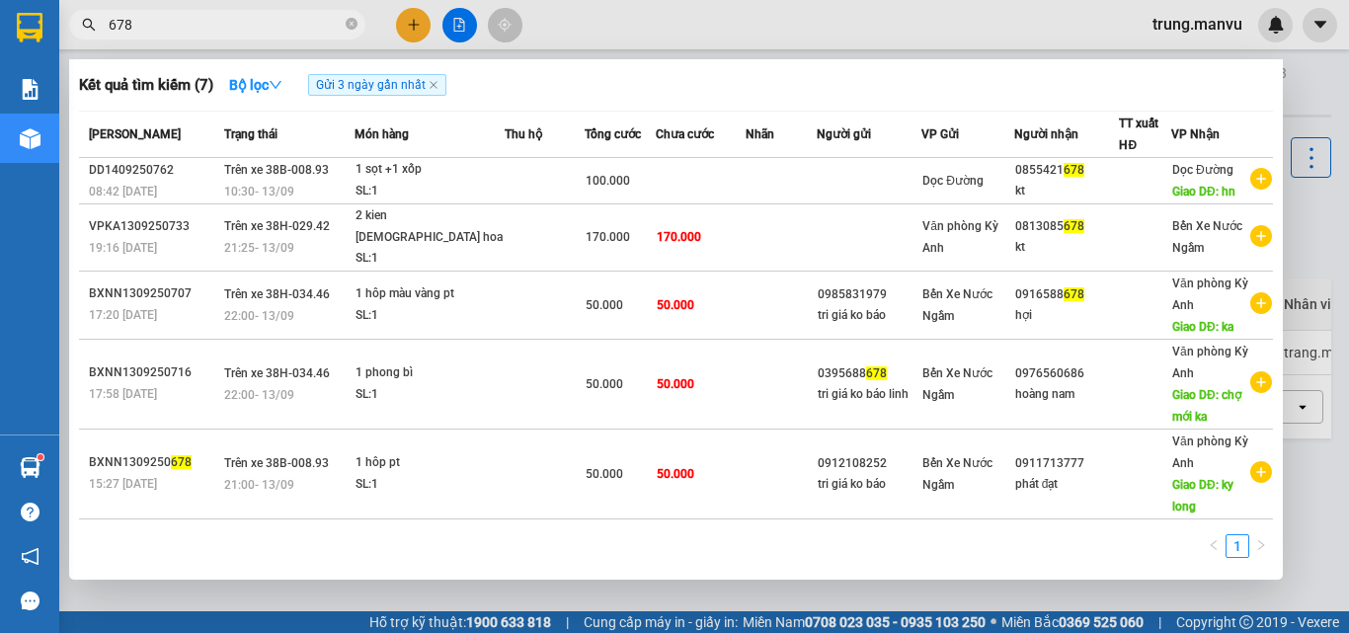
type input "678"
click at [1323, 213] on div at bounding box center [674, 316] width 1349 height 633
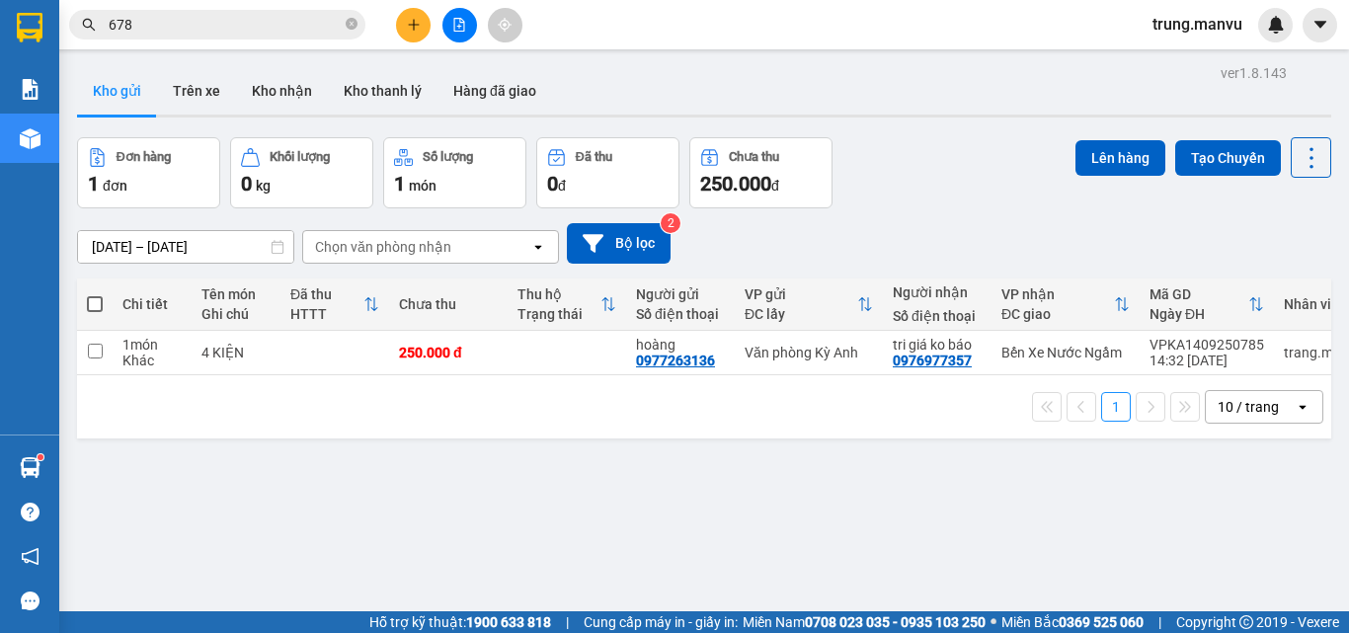
click at [284, 37] on span "678" at bounding box center [217, 25] width 296 height 30
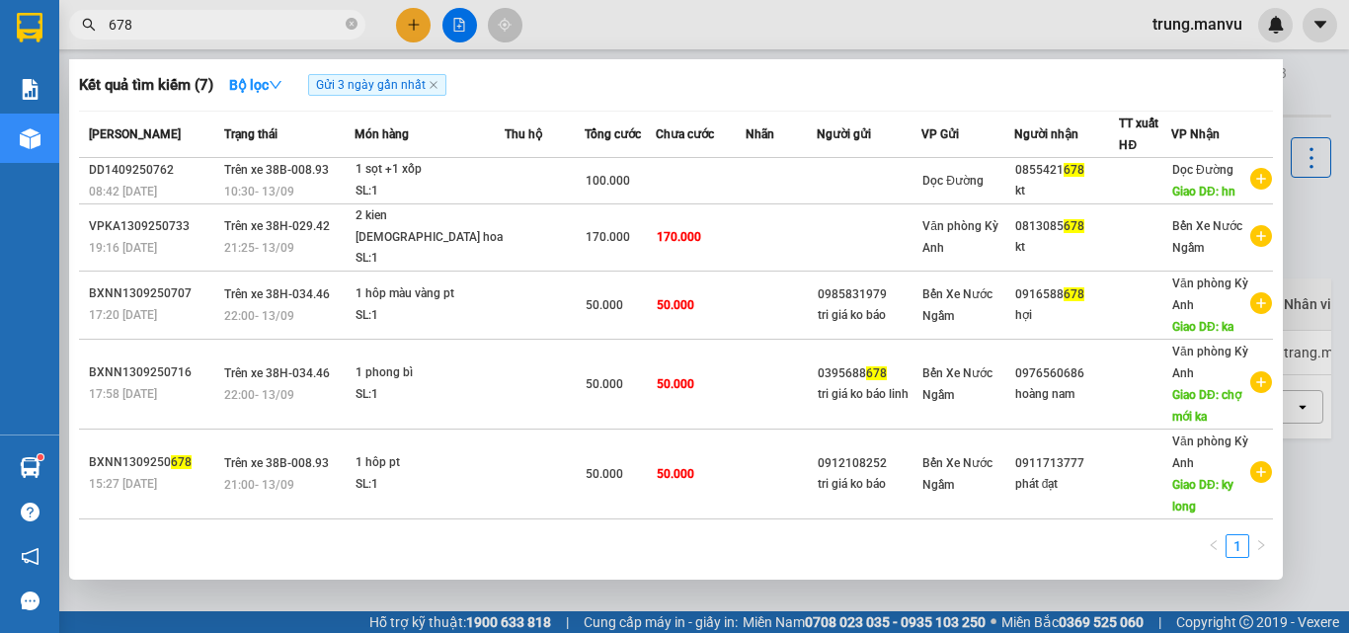
click at [285, 23] on input "678" at bounding box center [225, 25] width 233 height 22
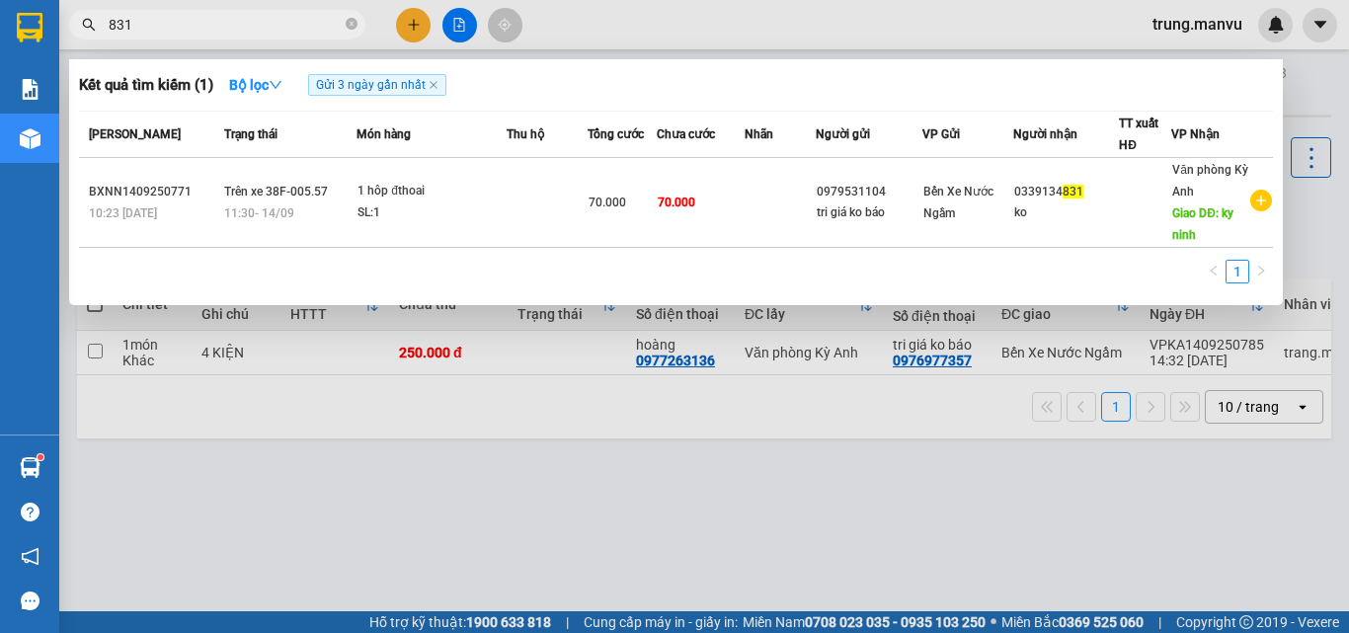
type input "831"
click at [525, 399] on div at bounding box center [674, 316] width 1349 height 633
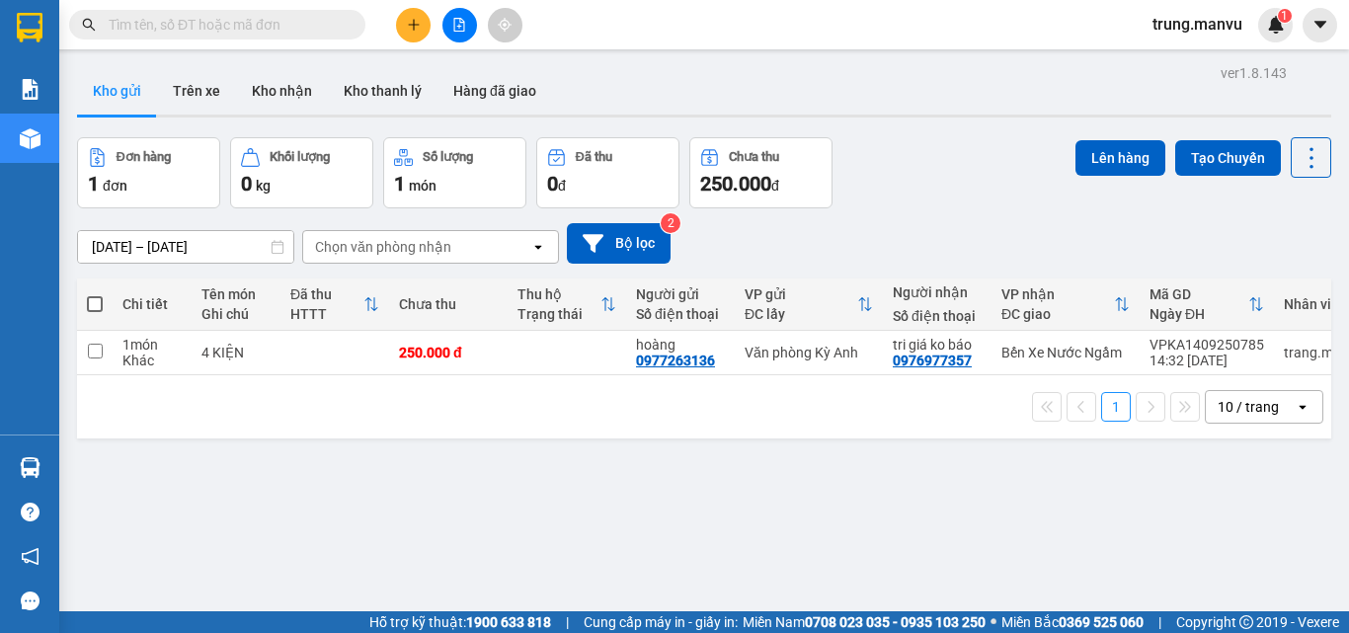
click at [697, 61] on div "ver 1.8.143 Kho gửi Trên xe Kho nhận Kho thanh [PERSON_NAME] đã giao Đơn hàng 1…" at bounding box center [704, 375] width 1270 height 633
click at [462, 33] on button at bounding box center [460, 25] width 35 height 35
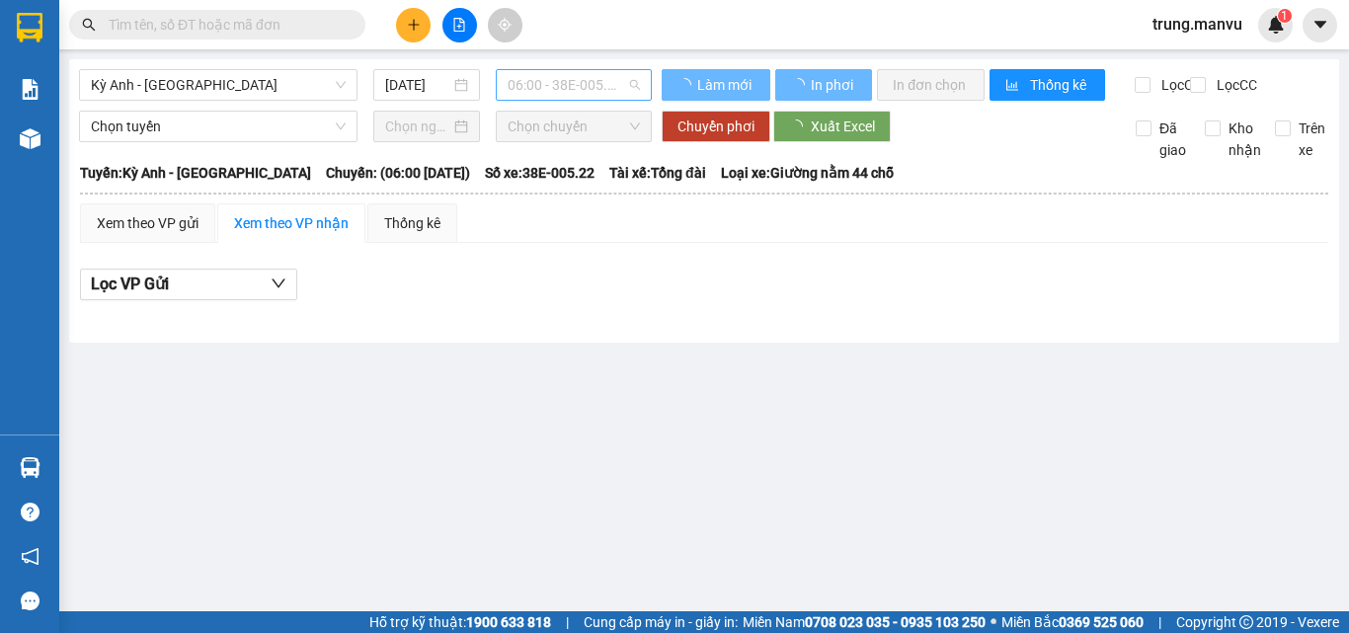
click at [576, 92] on span "06:00 - 38E-005.22" at bounding box center [574, 85] width 132 height 30
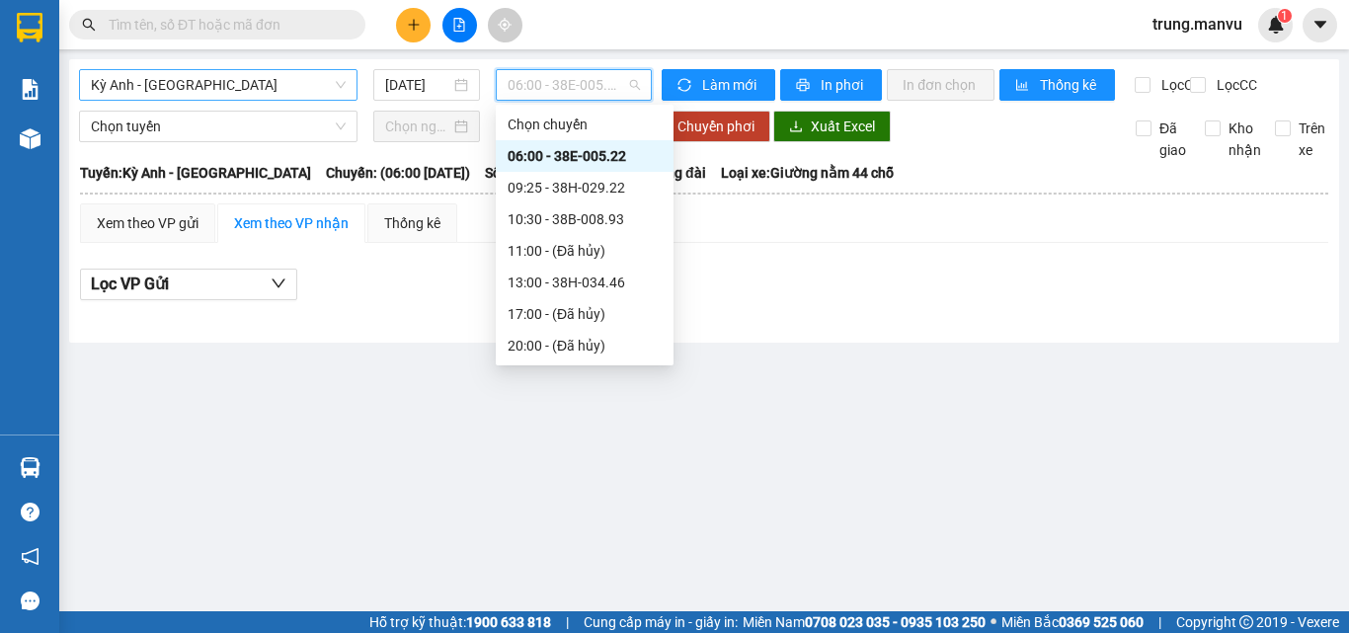
click at [216, 92] on span "Kỳ Anh - [GEOGRAPHIC_DATA]" at bounding box center [218, 85] width 255 height 30
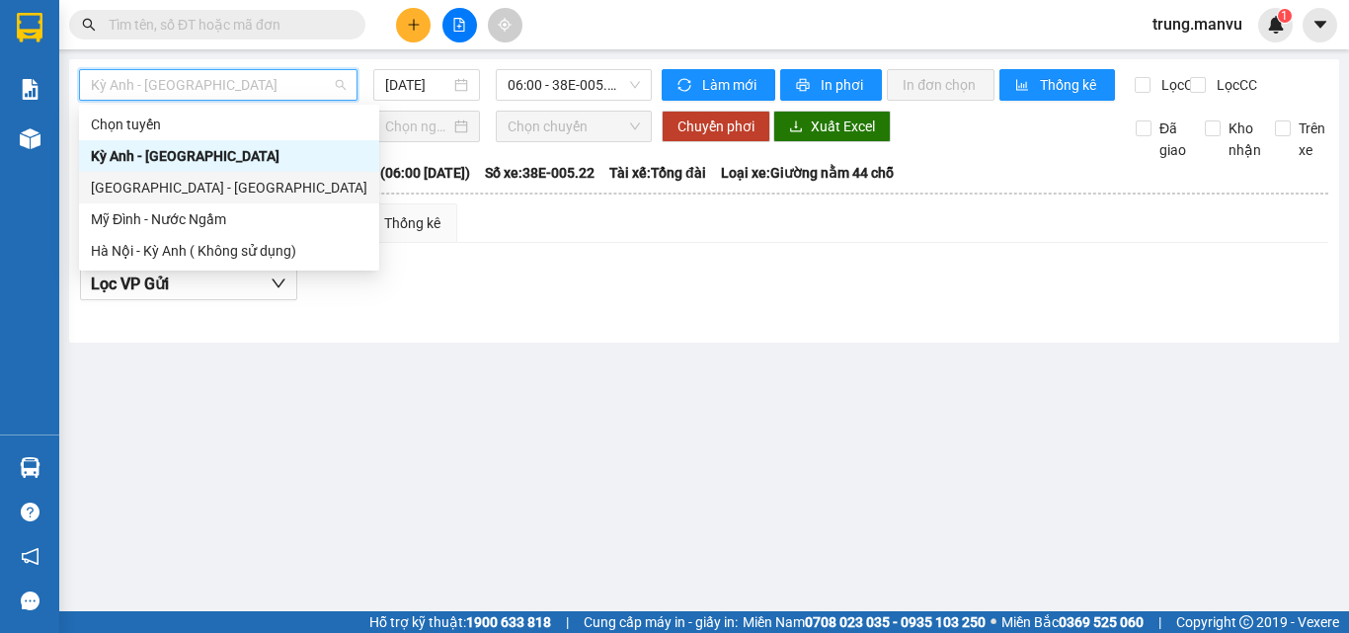
click at [159, 195] on div "[GEOGRAPHIC_DATA] - [GEOGRAPHIC_DATA]" at bounding box center [229, 188] width 277 height 22
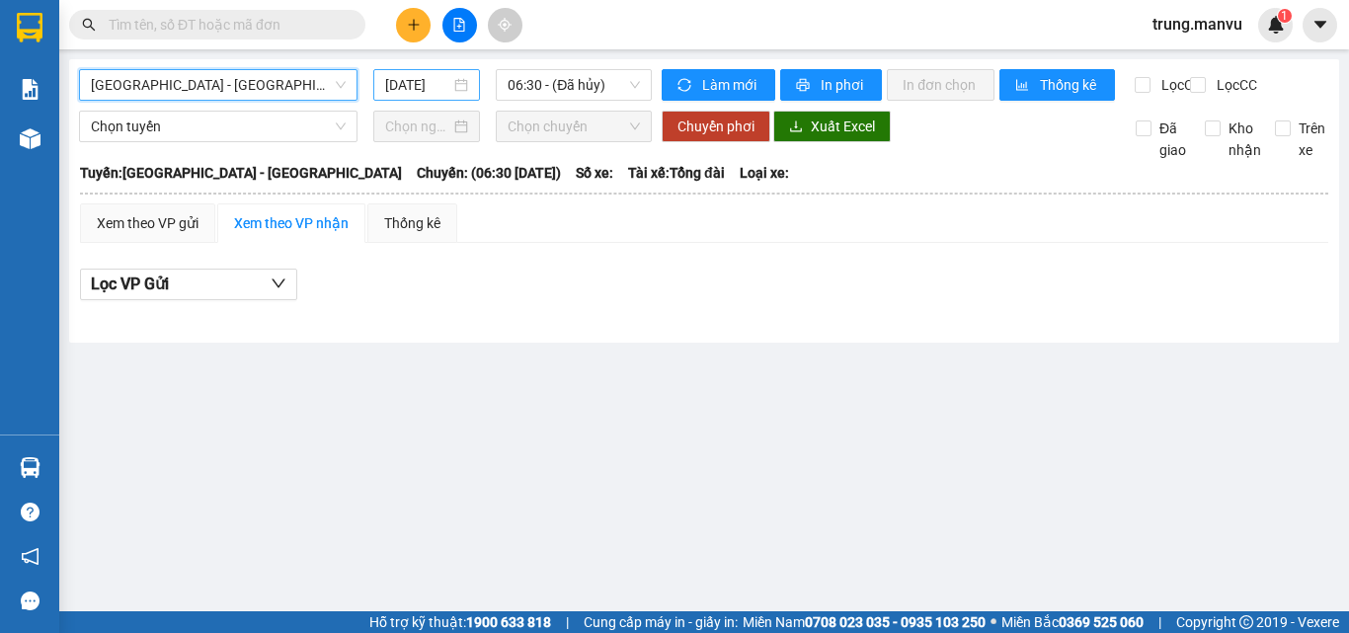
click at [416, 87] on input "[DATE]" at bounding box center [417, 85] width 65 height 22
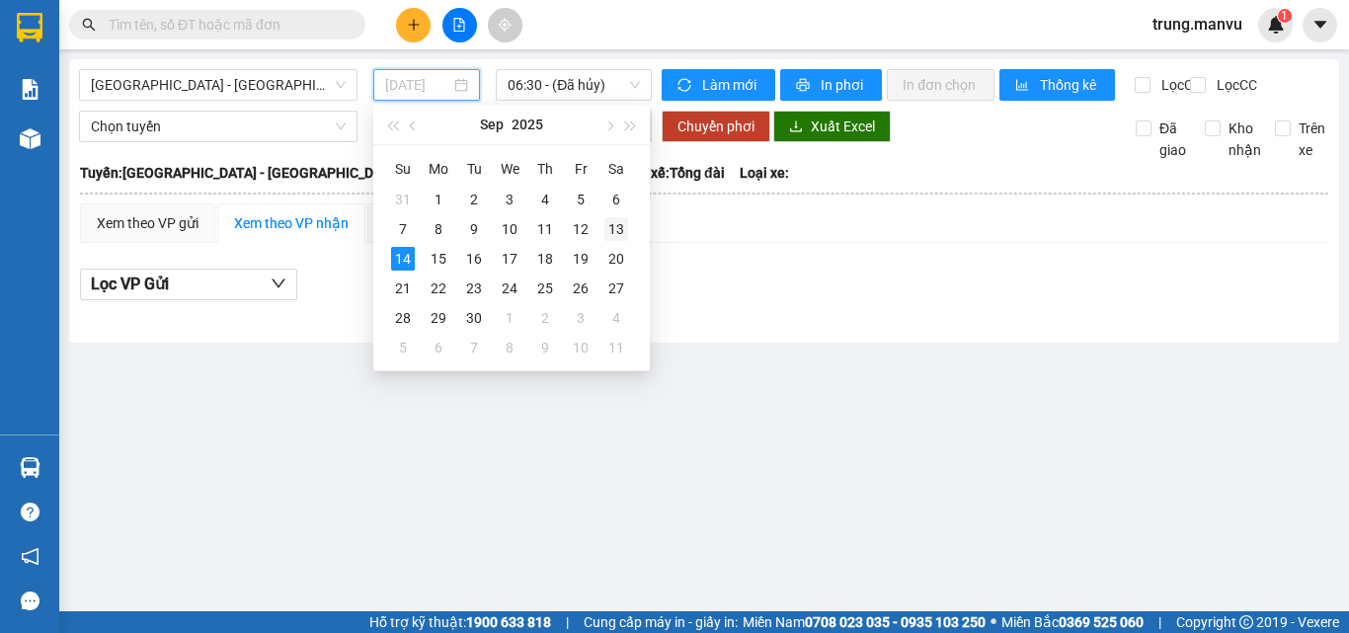
click at [617, 229] on div "13" at bounding box center [617, 229] width 24 height 24
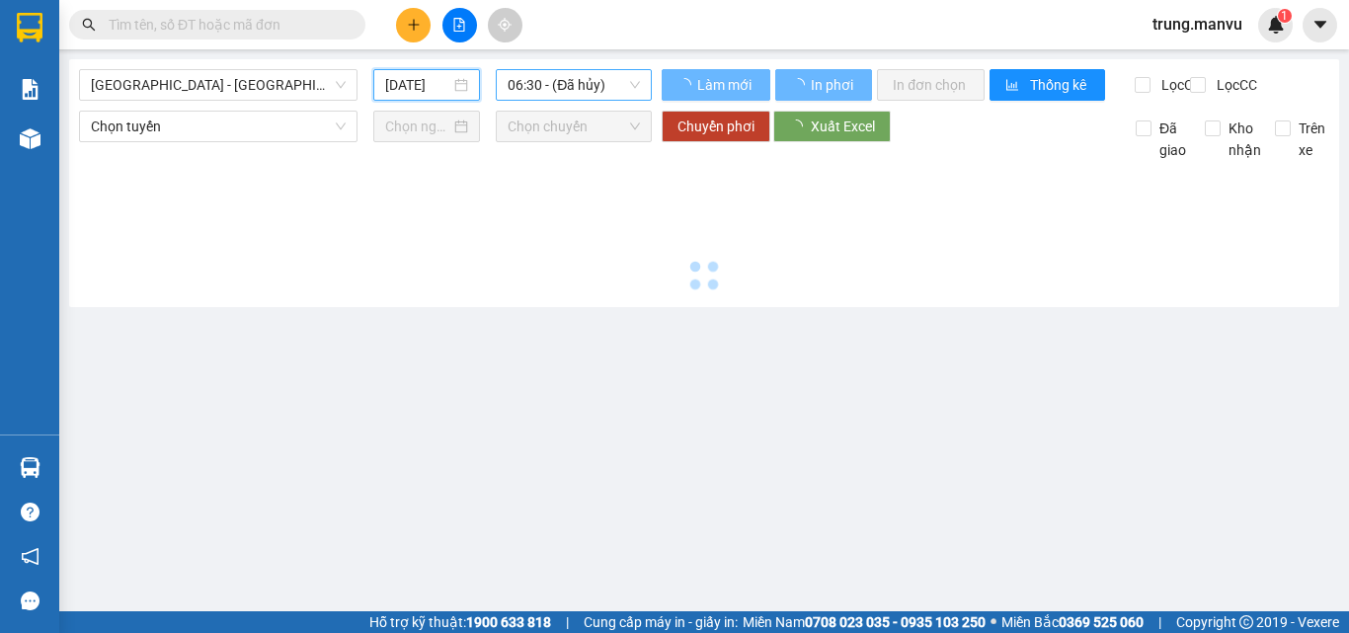
type input "[DATE]"
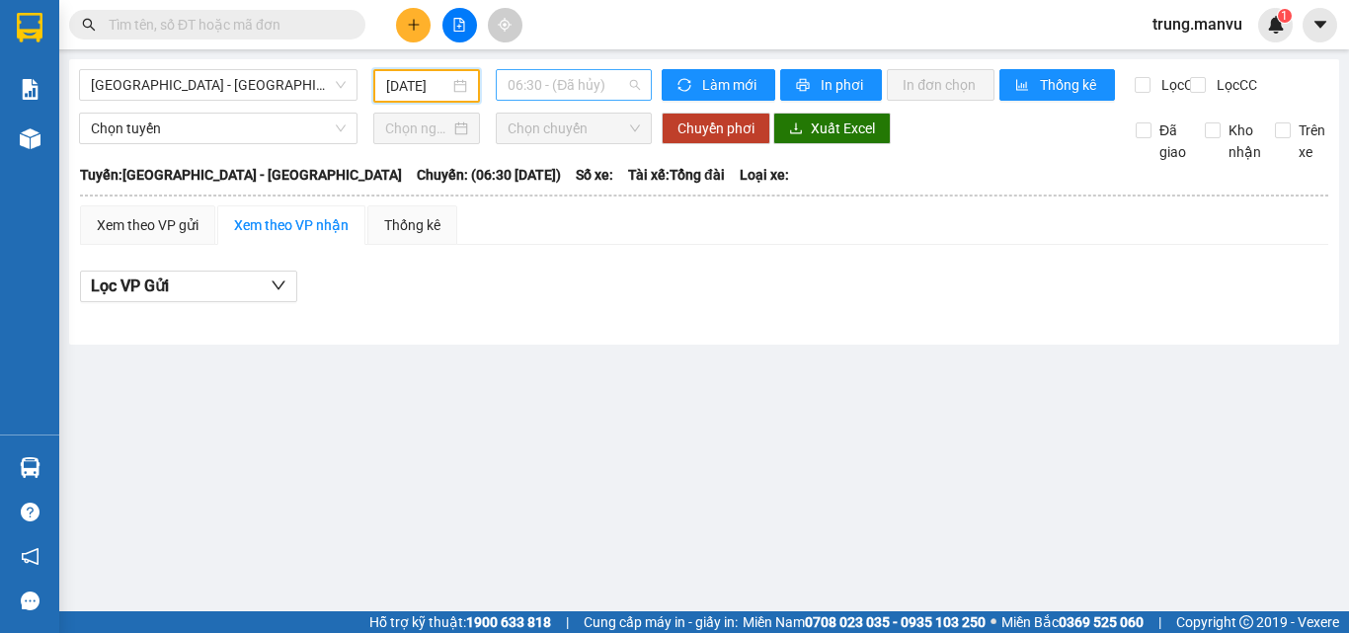
click at [601, 84] on span "06:30 - (Đã hủy)" at bounding box center [574, 85] width 132 height 30
